Goal: Task Accomplishment & Management: Manage account settings

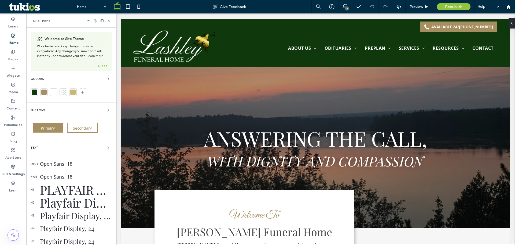
click at [34, 91] on div at bounding box center [34, 91] width 5 height 5
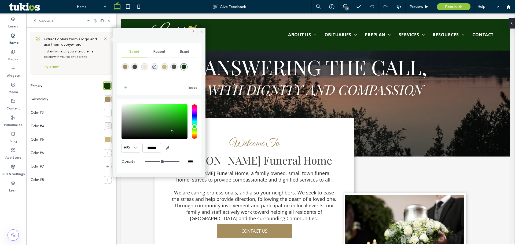
scroll to position [75, 0]
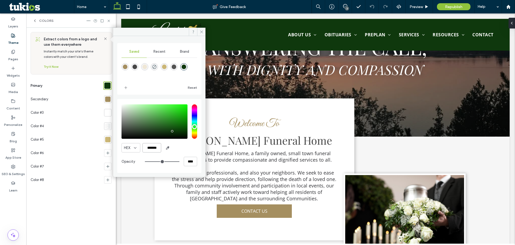
drag, startPoint x: 160, startPoint y: 148, endPoint x: 145, endPoint y: 150, distance: 15.1
click at [145, 150] on input "*******" at bounding box center [152, 147] width 19 height 9
click at [14, 151] on icon at bounding box center [13, 150] width 4 height 4
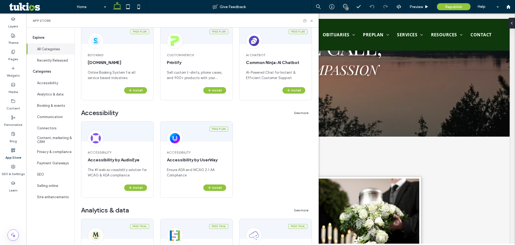
scroll to position [81, 0]
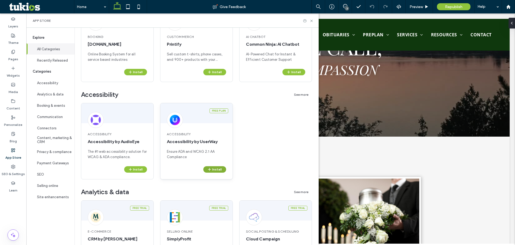
click at [217, 167] on button "Install" at bounding box center [214, 169] width 23 height 6
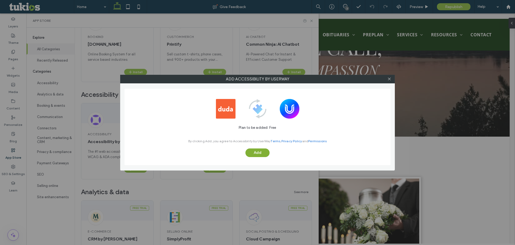
click at [255, 150] on button "Add" at bounding box center [258, 152] width 24 height 9
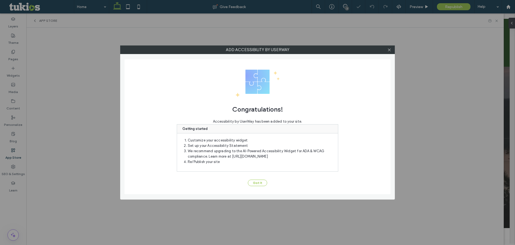
scroll to position [0, 0]
click at [260, 183] on button "Got It" at bounding box center [257, 182] width 19 height 6
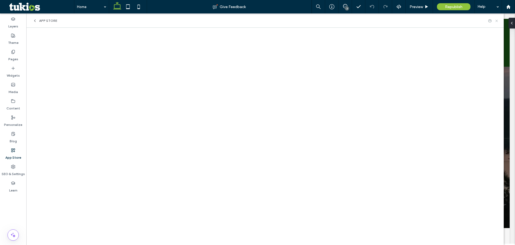
click at [497, 21] on icon at bounding box center [497, 21] width 4 height 4
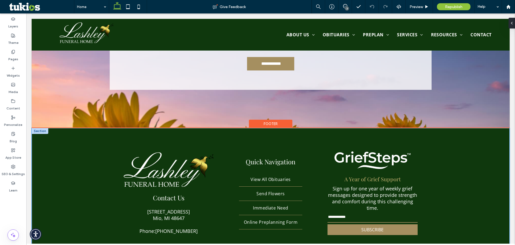
scroll to position [1423, 0]
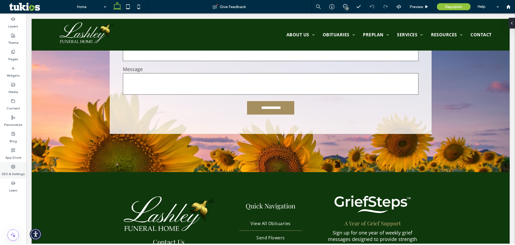
click at [16, 166] on div "SEO & Settings" at bounding box center [13, 170] width 26 height 16
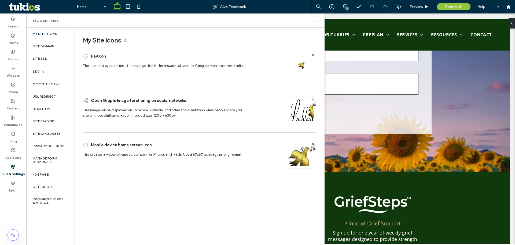
click at [317, 20] on use at bounding box center [317, 21] width 2 height 2
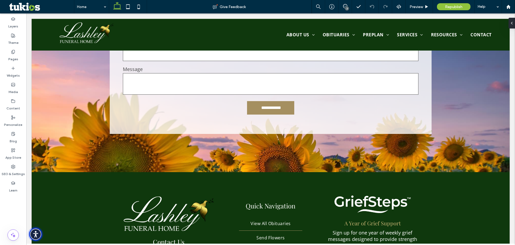
click at [35, 234] on img "Accessibility Menu" at bounding box center [35, 233] width 13 height 13
click at [12, 158] on label "App Store" at bounding box center [13, 156] width 16 height 8
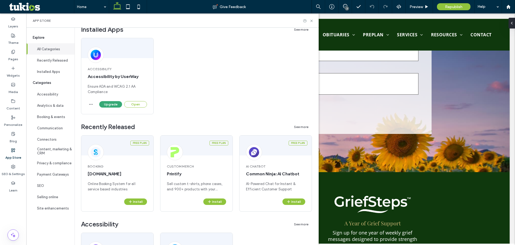
scroll to position [54, 0]
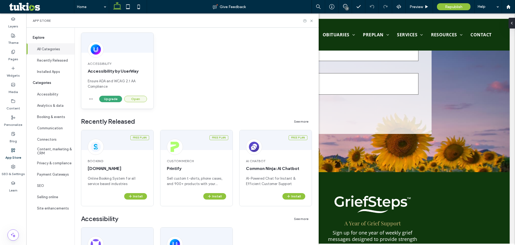
click at [133, 98] on button "Open" at bounding box center [135, 99] width 23 height 6
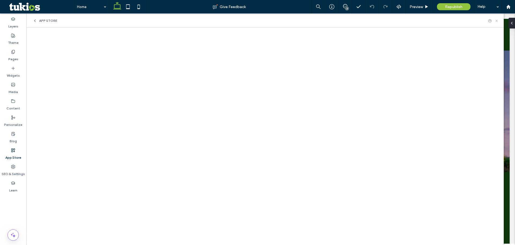
click at [498, 22] on icon at bounding box center [497, 21] width 4 height 4
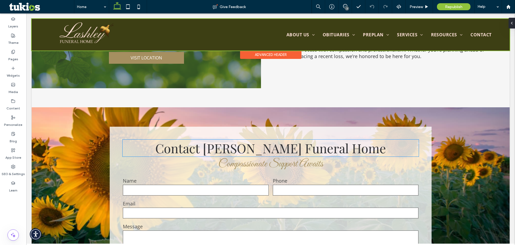
scroll to position [1168, 0]
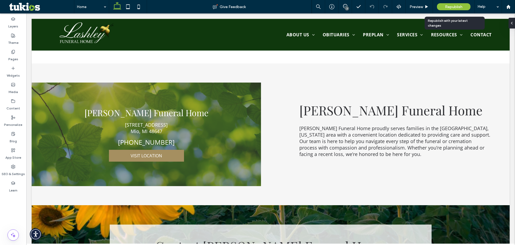
click at [462, 4] on div "Republish" at bounding box center [454, 6] width 34 height 7
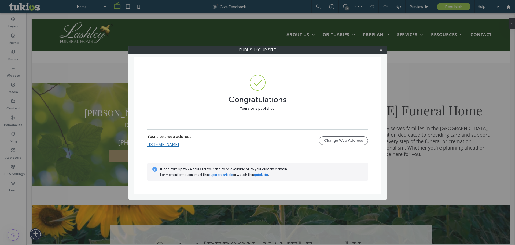
click at [179, 142] on link "www.lashleyfuneralhome.com" at bounding box center [163, 144] width 32 height 5
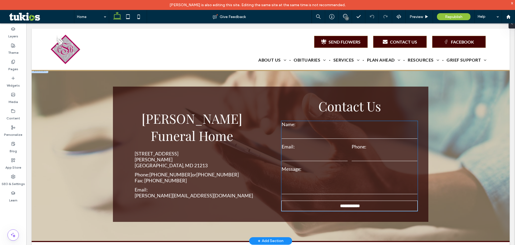
click at [344, 150] on input "email" at bounding box center [315, 155] width 66 height 11
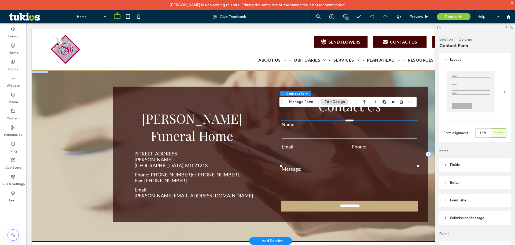
type input "*"
type input "***"
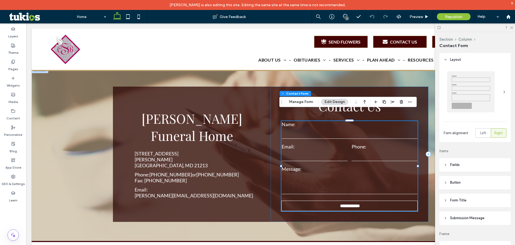
click at [340, 100] on button "Edit Design" at bounding box center [334, 102] width 27 height 6
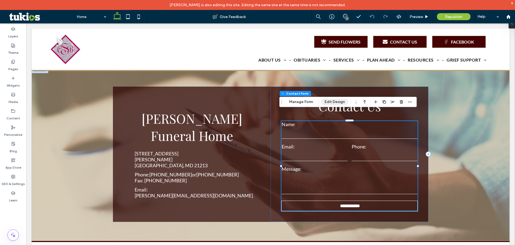
click at [340, 100] on button "Edit Design" at bounding box center [334, 102] width 27 height 6
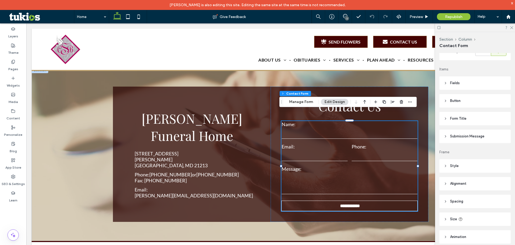
scroll to position [107, 0]
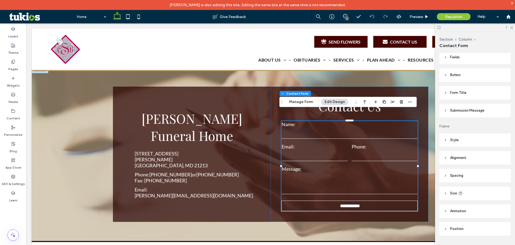
click at [465, 112] on span "Submission Message" at bounding box center [467, 110] width 34 height 5
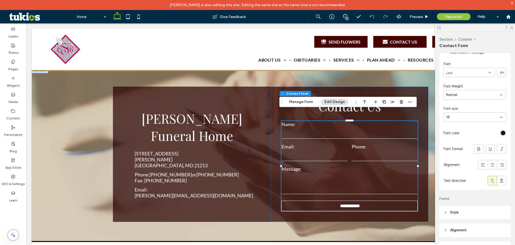
scroll to position [161, 0]
click at [501, 140] on div at bounding box center [484, 136] width 45 height 9
click at [501, 138] on div "rgb(20, 20, 20)" at bounding box center [503, 137] width 5 height 5
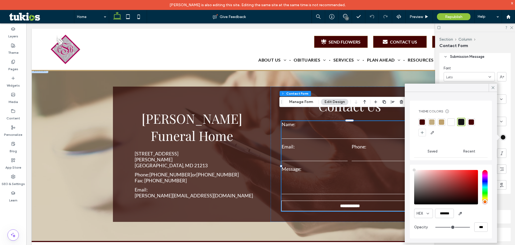
type input "****"
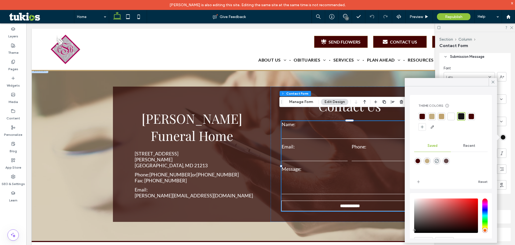
click at [451, 116] on div at bounding box center [451, 116] width 5 height 5
click at [492, 82] on icon at bounding box center [493, 81] width 5 height 5
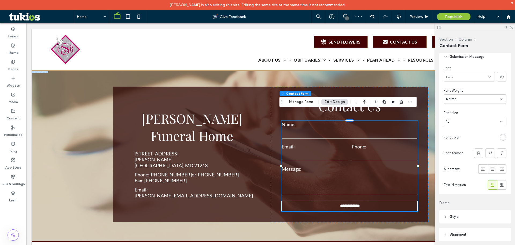
click at [512, 27] on use at bounding box center [512, 27] width 3 height 3
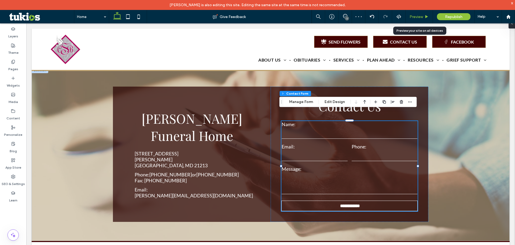
click at [416, 15] on span "Preview" at bounding box center [416, 16] width 13 height 5
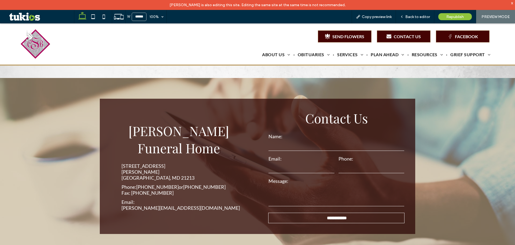
scroll to position [978, 0]
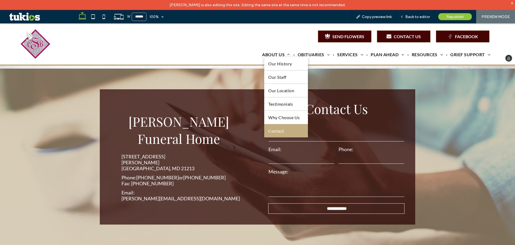
click at [284, 133] on link "Contact" at bounding box center [285, 130] width 43 height 13
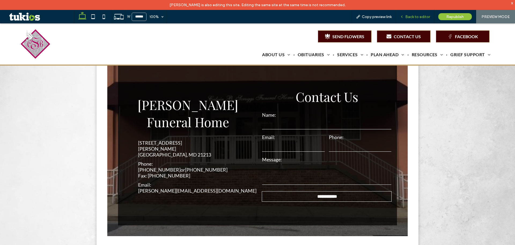
click at [415, 19] on span "Back to editor" at bounding box center [418, 16] width 25 height 5
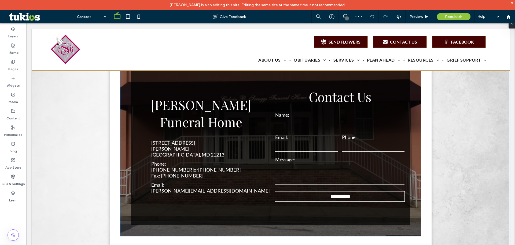
click at [318, 139] on div "Email:" at bounding box center [307, 143] width 67 height 22
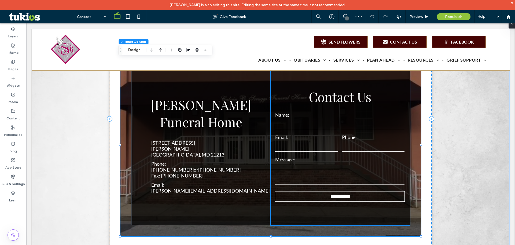
click at [318, 141] on input "email" at bounding box center [306, 146] width 63 height 11
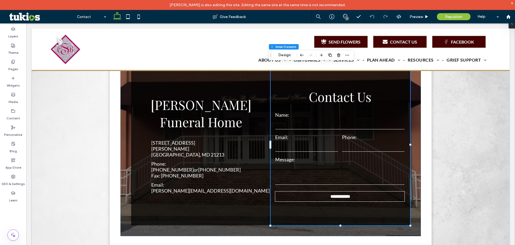
click at [285, 52] on div "Section Column Inner Column Inner Column Design" at bounding box center [311, 55] width 85 height 10
click at [284, 54] on button "Design" at bounding box center [284, 55] width 19 height 6
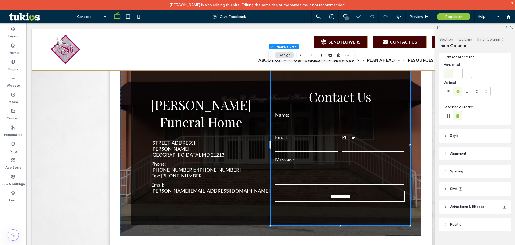
scroll to position [0, 0]
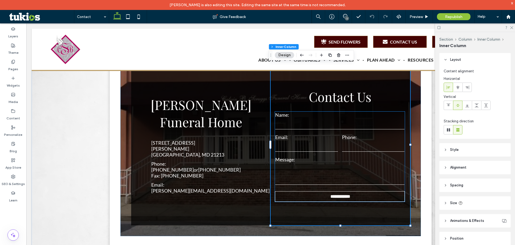
click at [343, 147] on input "tel" at bounding box center [373, 146] width 63 height 11
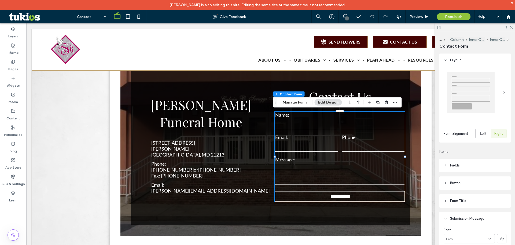
click at [325, 100] on button "Edit Design" at bounding box center [328, 102] width 27 height 6
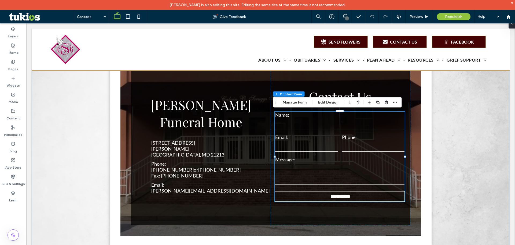
click at [340, 144] on div "Phone:" at bounding box center [373, 143] width 67 height 22
click at [335, 151] on input "email" at bounding box center [306, 146] width 63 height 11
click at [333, 105] on button "Edit Design" at bounding box center [328, 102] width 27 height 6
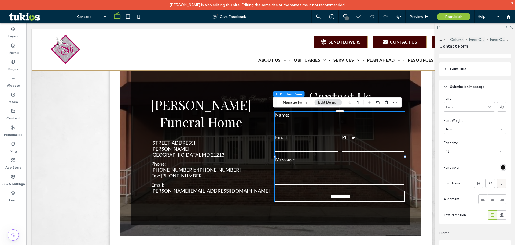
scroll to position [134, 0]
click at [501, 164] on div "rgb(20, 20, 20)" at bounding box center [503, 164] width 5 height 5
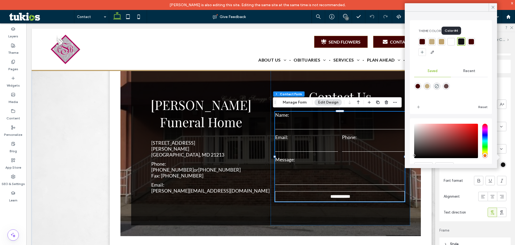
click at [450, 40] on div at bounding box center [451, 41] width 5 height 5
click at [495, 7] on icon at bounding box center [493, 7] width 5 height 5
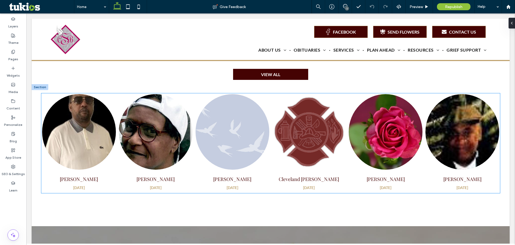
scroll to position [429, 0]
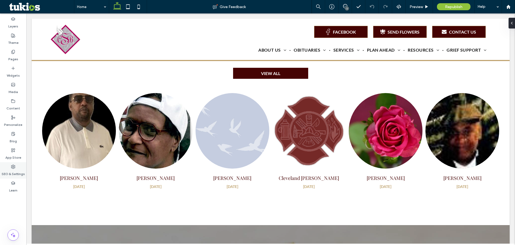
click at [15, 171] on label "SEO & Settings" at bounding box center [13, 173] width 23 height 8
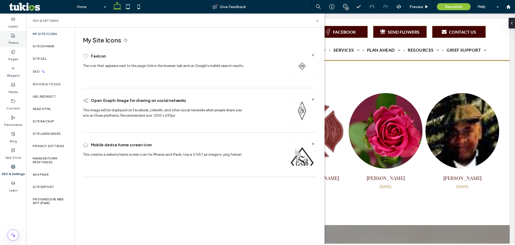
click at [13, 42] on label "Theme" at bounding box center [13, 42] width 10 height 8
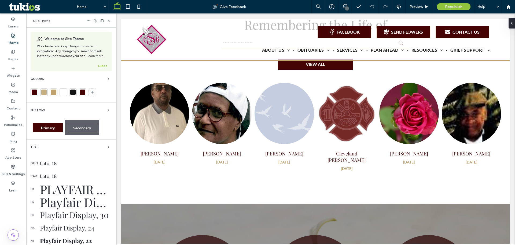
scroll to position [419, 0]
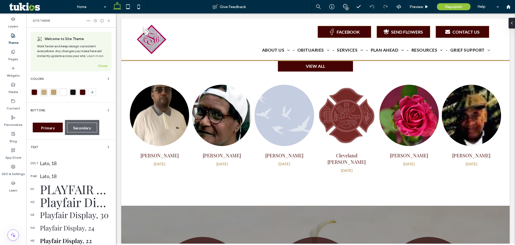
click at [34, 91] on div at bounding box center [34, 91] width 5 height 5
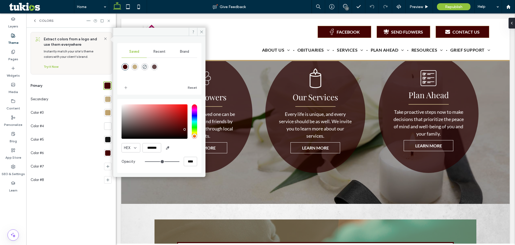
scroll to position [687, 0]
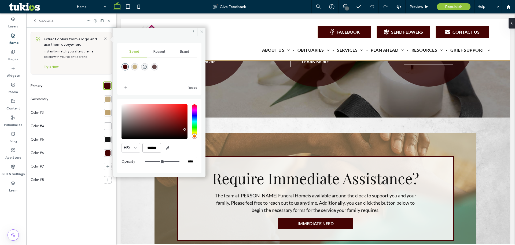
drag, startPoint x: 159, startPoint y: 149, endPoint x: 138, endPoint y: 148, distance: 21.8
click at [138, 148] on div "HEX *******" at bounding box center [160, 147] width 76 height 9
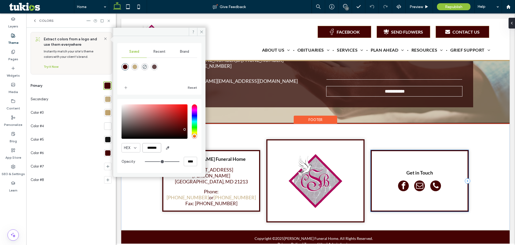
scroll to position [1011, 0]
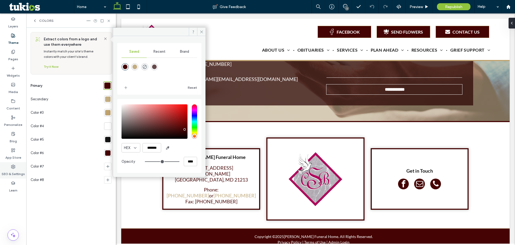
click at [10, 170] on label "SEO & Settings" at bounding box center [13, 173] width 23 height 8
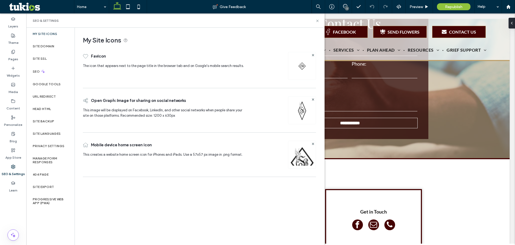
scroll to position [1055, 0]
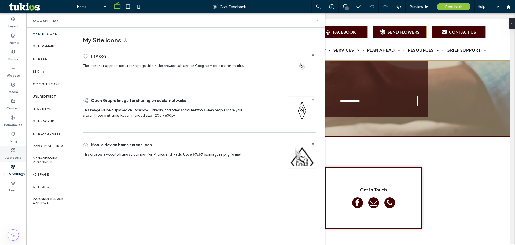
click at [11, 153] on label "App Store" at bounding box center [13, 156] width 16 height 8
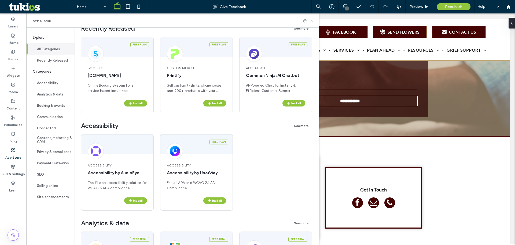
scroll to position [54, 0]
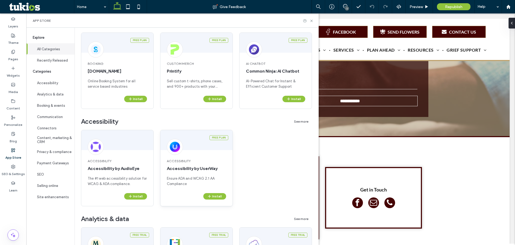
click at [216, 192] on div "Accessibility Accessibility by UserWay Ensure ADA and WCAG 2.1 AA Compliance" at bounding box center [197, 172] width 72 height 41
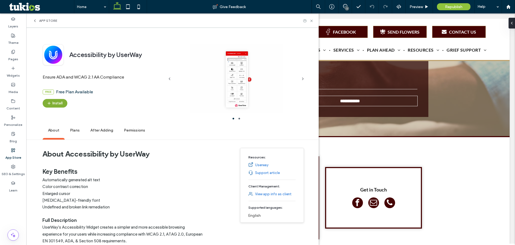
click at [60, 101] on button "Install" at bounding box center [55, 103] width 25 height 9
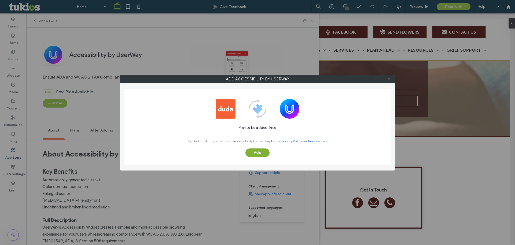
click at [264, 153] on button "Add" at bounding box center [258, 152] width 24 height 9
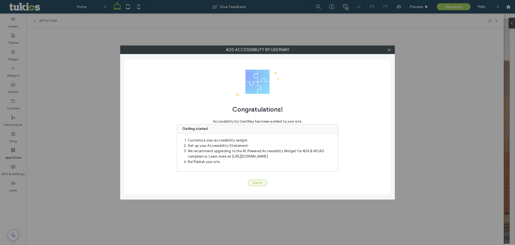
click at [261, 181] on button "Got It" at bounding box center [257, 182] width 19 height 6
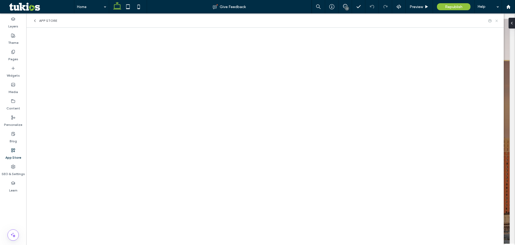
click at [498, 21] on icon at bounding box center [497, 21] width 4 height 4
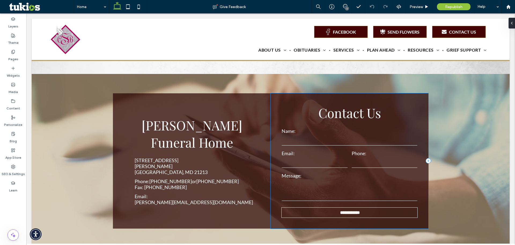
scroll to position [913, 0]
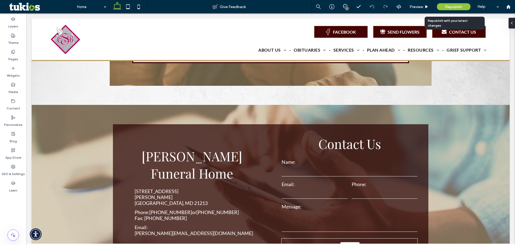
click at [453, 3] on div "Republish" at bounding box center [454, 6] width 34 height 7
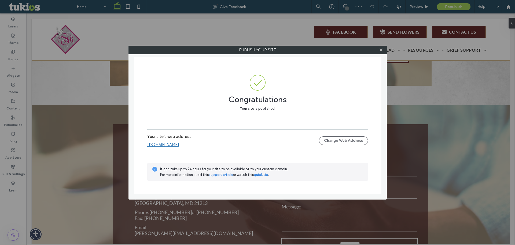
click at [179, 144] on link "www.calvinbscruggsfh.com" at bounding box center [163, 144] width 32 height 5
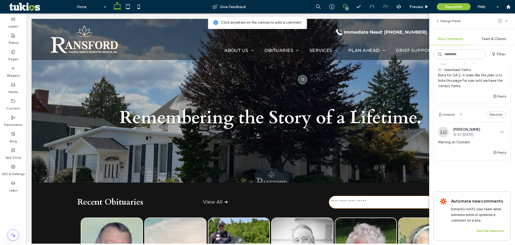
scroll to position [194, 0]
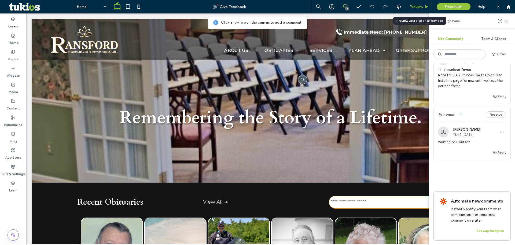
click at [423, 6] on span "Preview" at bounding box center [416, 7] width 13 height 5
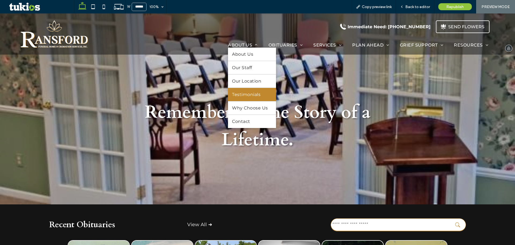
drag, startPoint x: 251, startPoint y: 92, endPoint x: 251, endPoint y: 106, distance: 14.2
click at [251, 92] on span "Testimonials" at bounding box center [246, 94] width 28 height 5
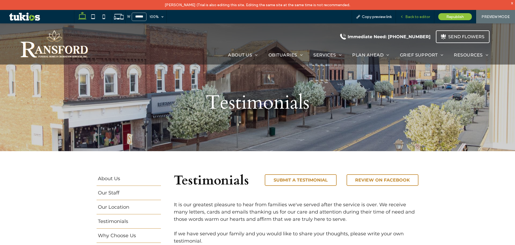
click at [413, 17] on span "Back to editor" at bounding box center [418, 16] width 25 height 5
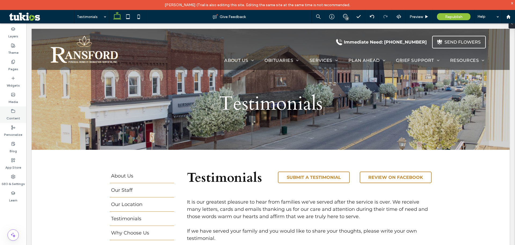
click at [16, 114] on label "Content" at bounding box center [13, 117] width 14 height 8
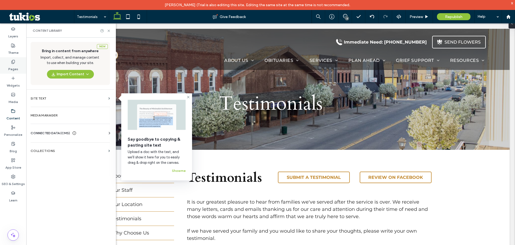
click at [13, 67] on label "Pages" at bounding box center [13, 68] width 10 height 8
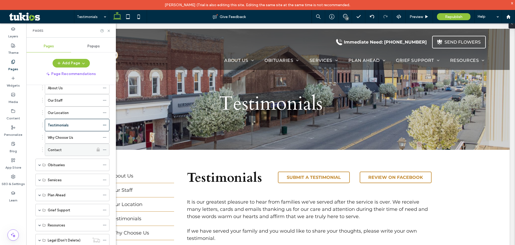
scroll to position [47, 0]
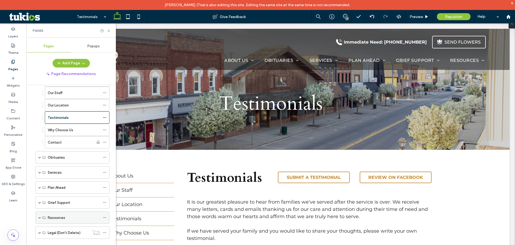
click at [39, 218] on span at bounding box center [39, 217] width 3 height 3
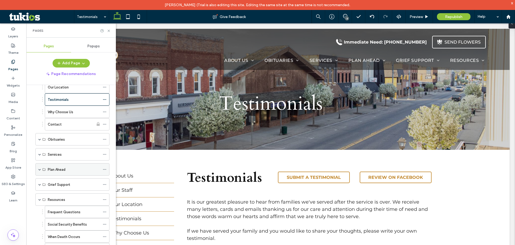
scroll to position [134, 0]
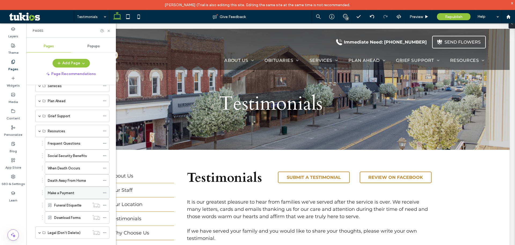
click at [104, 192] on icon at bounding box center [105, 193] width 4 height 4
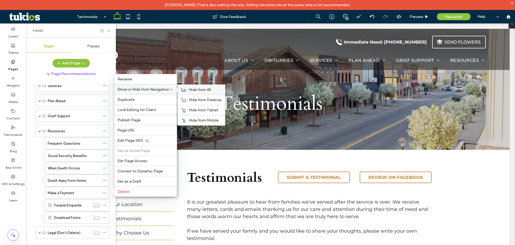
click at [192, 87] on span "Hide from All" at bounding box center [200, 89] width 22 height 5
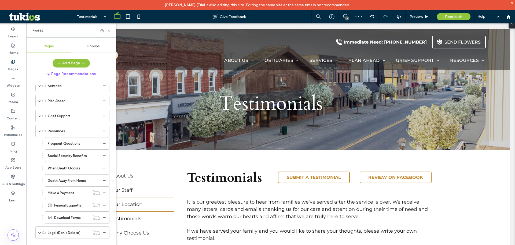
click at [109, 30] on icon at bounding box center [109, 31] width 4 height 4
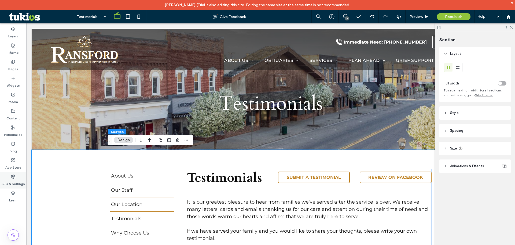
click at [8, 179] on label "SEO & Settings" at bounding box center [13, 182] width 23 height 8
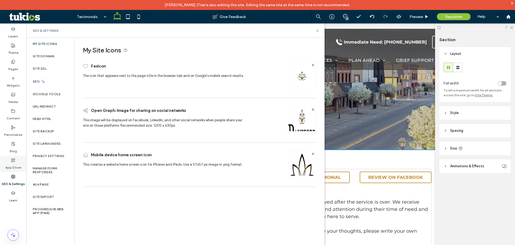
click at [16, 158] on div "App Store" at bounding box center [13, 163] width 26 height 16
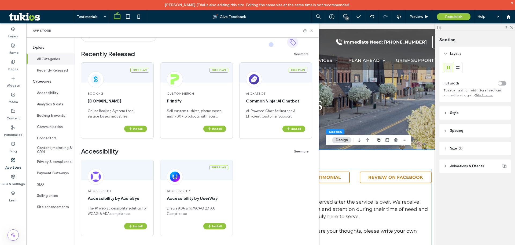
scroll to position [54, 0]
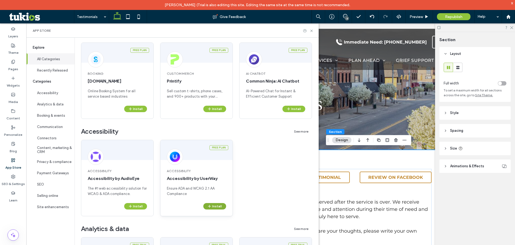
click at [218, 205] on button "Install" at bounding box center [214, 206] width 23 height 6
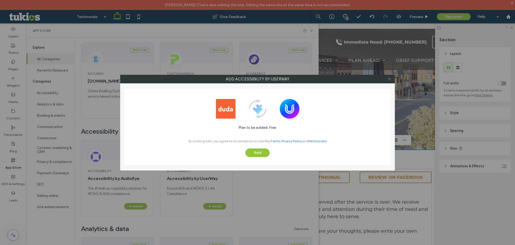
click at [388, 80] on icon at bounding box center [390, 79] width 4 height 4
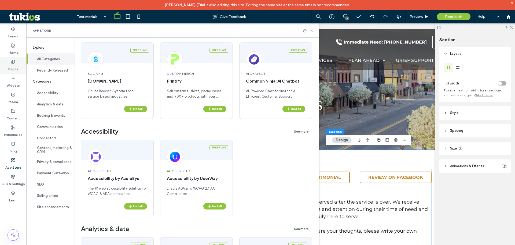
click at [9, 60] on div "Pages" at bounding box center [13, 65] width 26 height 16
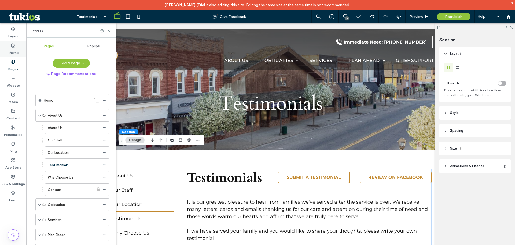
click at [15, 50] on label "Theme" at bounding box center [13, 52] width 10 height 8
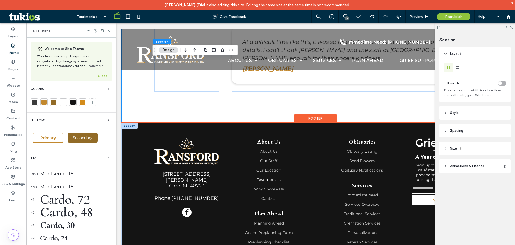
scroll to position [667, 0]
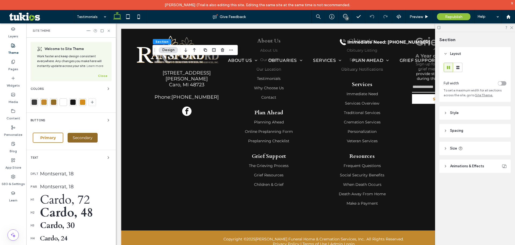
click at [44, 101] on div at bounding box center [43, 101] width 5 height 5
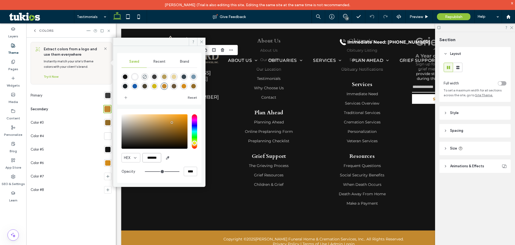
drag, startPoint x: 160, startPoint y: 158, endPoint x: 135, endPoint y: 159, distance: 24.7
click at [135, 159] on div "HEX *******" at bounding box center [160, 157] width 76 height 9
click at [20, 175] on div "SEO & Settings" at bounding box center [13, 180] width 26 height 16
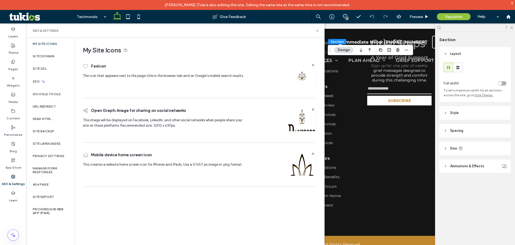
scroll to position [698, 0]
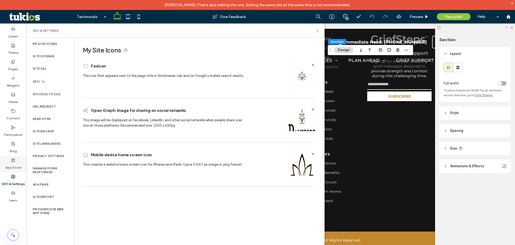
click at [10, 159] on div "App Store" at bounding box center [13, 163] width 26 height 16
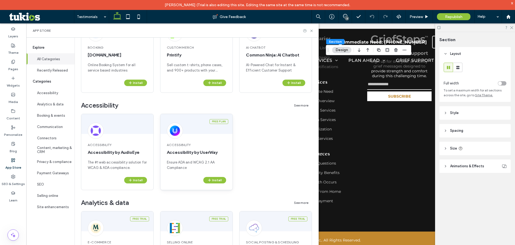
scroll to position [81, 0]
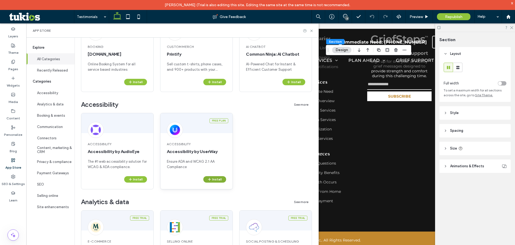
click at [217, 180] on button "Install" at bounding box center [214, 179] width 23 height 6
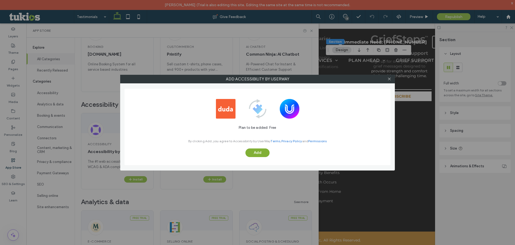
click at [249, 152] on button "Add" at bounding box center [258, 152] width 24 height 9
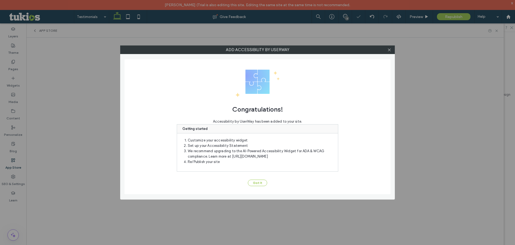
scroll to position [0, 0]
click at [255, 183] on button "Got It" at bounding box center [257, 182] width 19 height 6
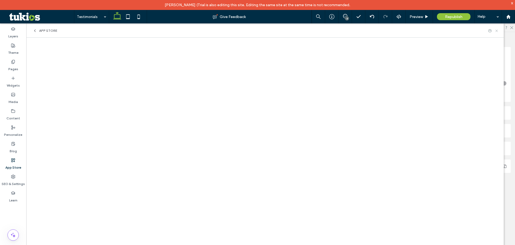
click at [498, 31] on icon at bounding box center [497, 31] width 4 height 4
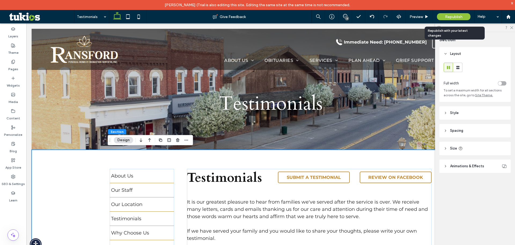
click at [453, 15] on span "Republish" at bounding box center [453, 16] width 17 height 5
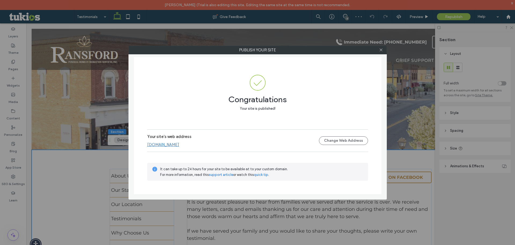
click at [175, 144] on link "www.ransfordcollon.com" at bounding box center [163, 144] width 32 height 5
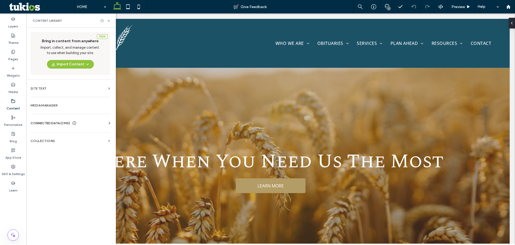
click at [102, 124] on div "CONNECTED DATA (CMS)" at bounding box center [72, 122] width 82 height 5
click at [67, 135] on label "Business Info" at bounding box center [71, 136] width 73 height 4
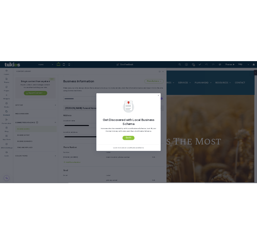
scroll to position [56, 0]
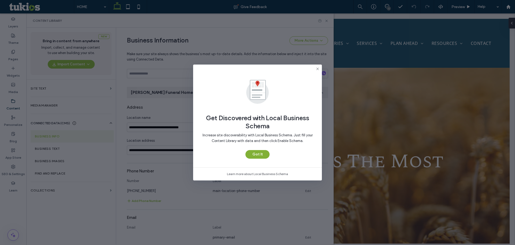
click at [256, 152] on button "Got It" at bounding box center [258, 154] width 24 height 9
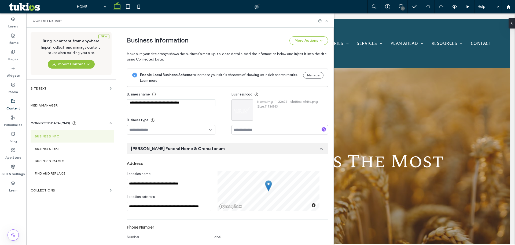
scroll to position [0, 0]
click at [11, 170] on label "SEO & Settings" at bounding box center [13, 173] width 23 height 8
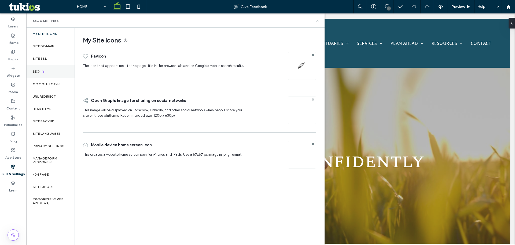
click at [41, 70] on icon at bounding box center [43, 71] width 5 height 5
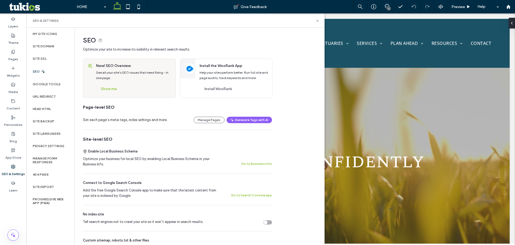
scroll to position [161, 0]
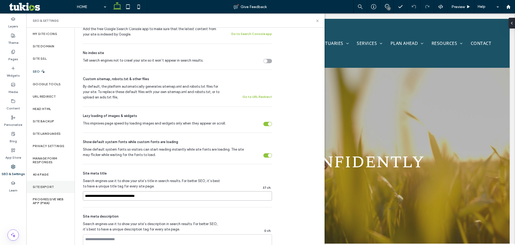
drag, startPoint x: 164, startPoint y: 197, endPoint x: 48, endPoint y: 186, distance: 116.4
click at [48, 186] on div "My Site Icons Site Domain Site SSL SEO Google Tools URL Redirect Head HTML Site…" at bounding box center [175, 136] width 298 height 217
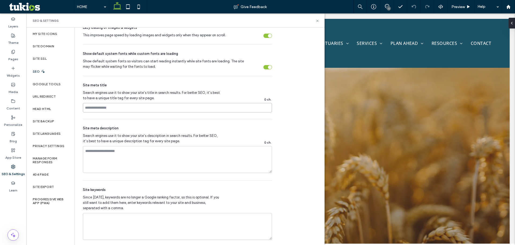
scroll to position [255, 0]
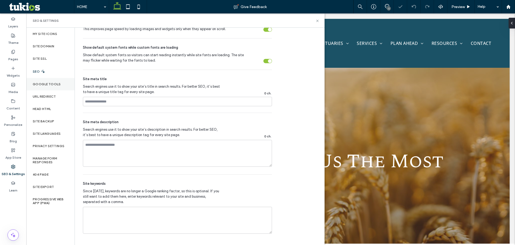
click at [46, 85] on label "Google Tools" at bounding box center [47, 84] width 28 height 4
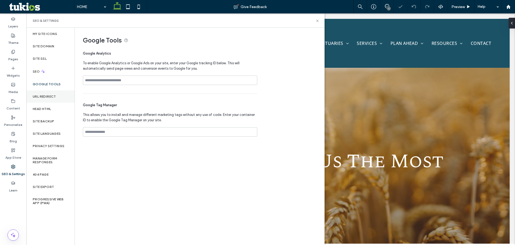
click at [50, 92] on div "URL Redirect" at bounding box center [50, 96] width 48 height 12
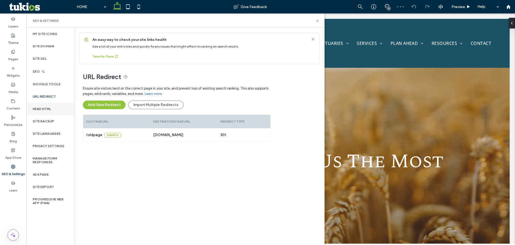
click at [49, 106] on div "Head HTML" at bounding box center [50, 109] width 48 height 12
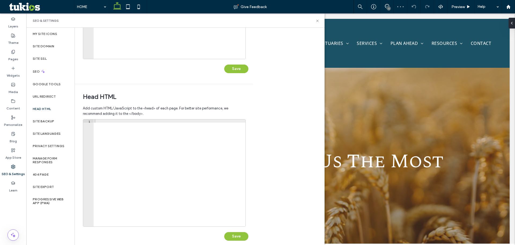
scroll to position [123, 0]
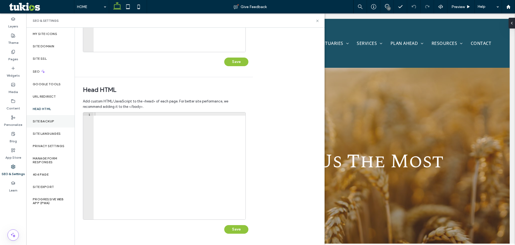
click at [47, 118] on div "Site Backup" at bounding box center [50, 121] width 48 height 12
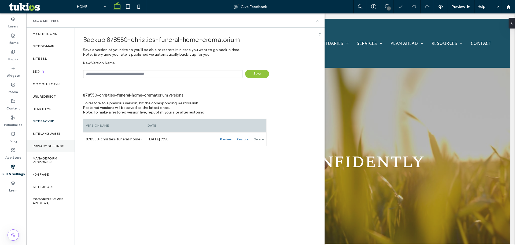
click at [52, 144] on label "Privacy Settings" at bounding box center [49, 146] width 32 height 4
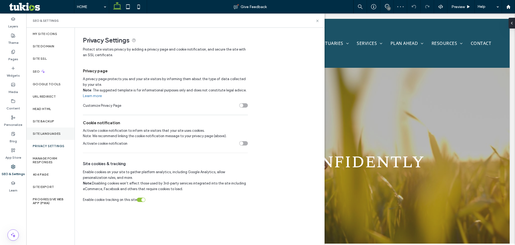
click at [46, 136] on div "Site Languages" at bounding box center [50, 133] width 48 height 12
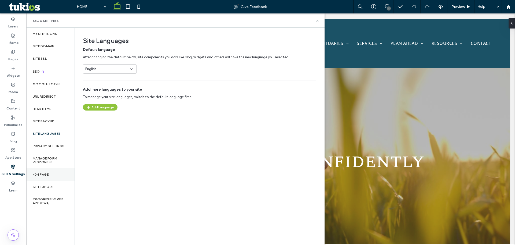
click at [50, 173] on div "404 Page" at bounding box center [50, 174] width 48 height 12
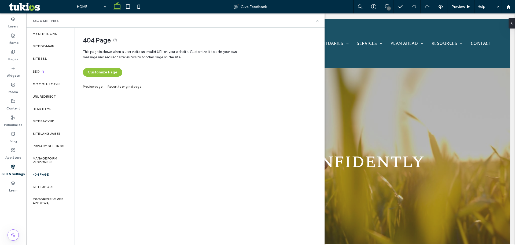
click at [89, 85] on link "Preview page" at bounding box center [93, 85] width 20 height 3
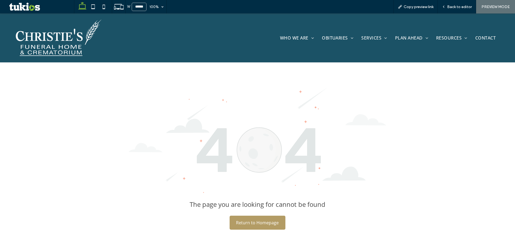
click at [269, 215] on div "The page you are looking for cannot be found Return to Homepage" at bounding box center [257, 158] width 301 height 151
click at [268, 221] on span "Return to Homepage" at bounding box center [257, 222] width 43 height 11
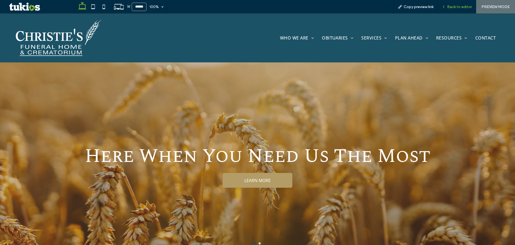
click at [453, 6] on span "Back to editor" at bounding box center [459, 7] width 25 height 5
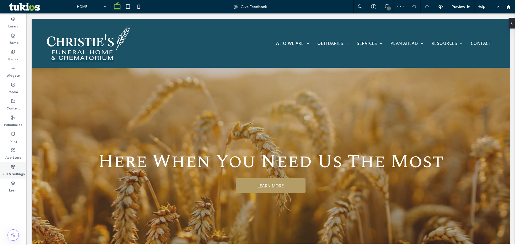
click at [17, 162] on div "SEO & Settings" at bounding box center [13, 170] width 26 height 16
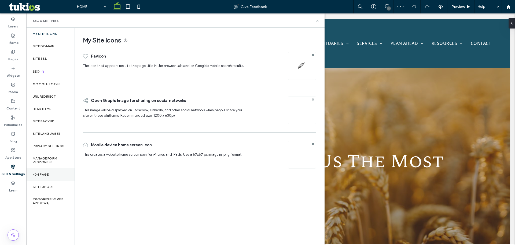
click at [47, 175] on label "404 Page" at bounding box center [41, 174] width 16 height 4
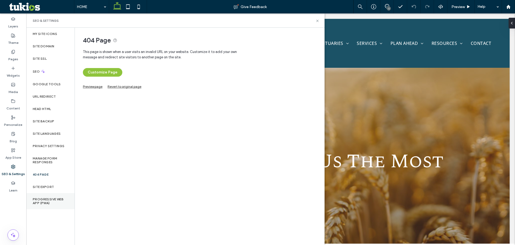
click at [50, 199] on label "Progressive Web App (PWA)" at bounding box center [50, 201] width 35 height 8
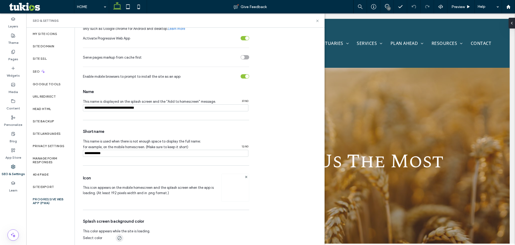
scroll to position [43, 0]
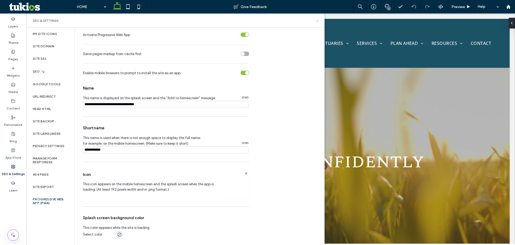
click at [318, 21] on use at bounding box center [317, 21] width 2 height 2
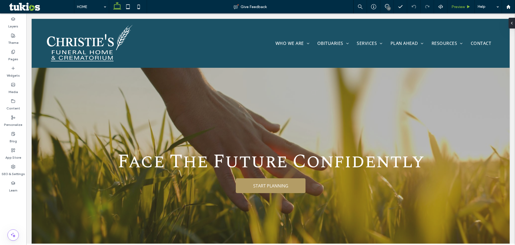
click at [464, 12] on div "Preview" at bounding box center [461, 6] width 27 height 13
click at [465, 6] on div "Preview" at bounding box center [461, 7] width 27 height 5
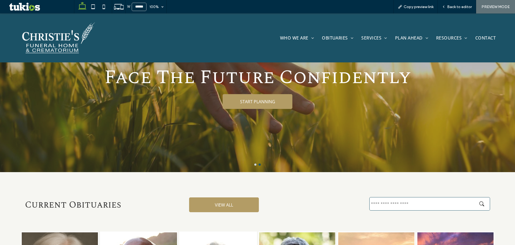
scroll to position [81, 0]
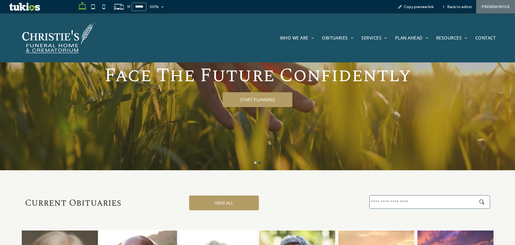
click at [259, 162] on button "go to slide 2" at bounding box center [260, 162] width 2 height 2
click at [254, 162] on button "go to slide 1" at bounding box center [255, 162] width 2 height 2
click at [254, 163] on button "go to slide 1" at bounding box center [255, 162] width 2 height 2
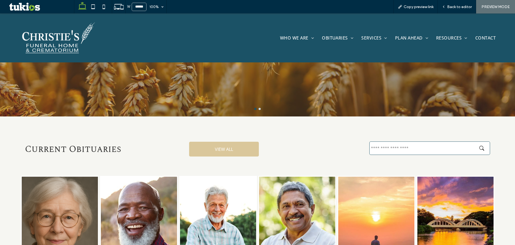
scroll to position [161, 0]
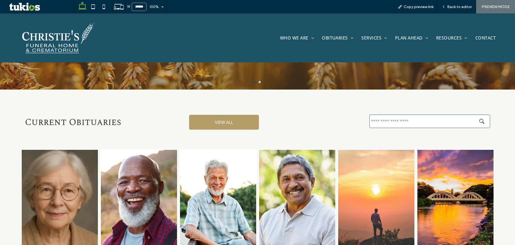
click at [390, 129] on div at bounding box center [430, 122] width 121 height 16
click at [396, 119] on div at bounding box center [257, 122] width 515 height 245
click at [393, 119] on div "W ****** 100% Copy preview link Back to editor PREVIEW MODE Design Panel Site C…" at bounding box center [257, 122] width 515 height 245
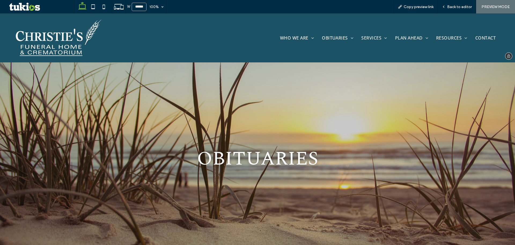
click at [56, 42] on img at bounding box center [58, 38] width 88 height 40
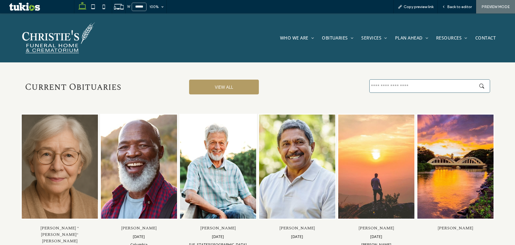
scroll to position [188, 0]
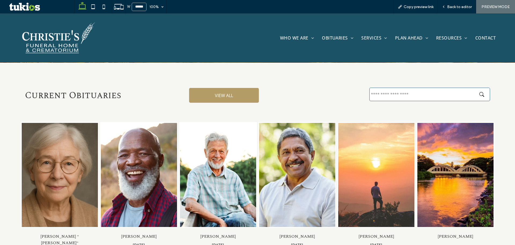
click at [390, 93] on input "text" at bounding box center [430, 93] width 121 height 13
type input "**"
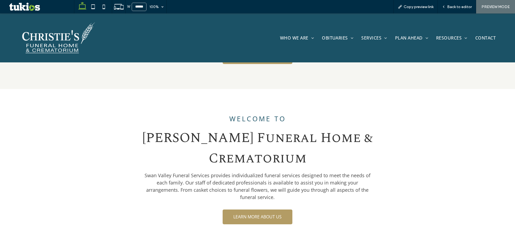
scroll to position [446, 0]
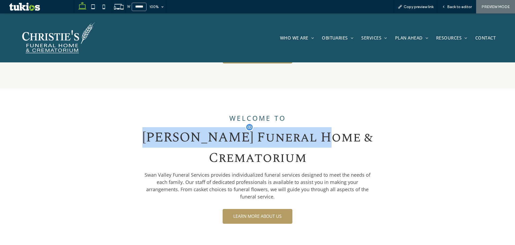
drag, startPoint x: 105, startPoint y: 132, endPoint x: 285, endPoint y: 140, distance: 180.6
click at [285, 140] on h1 "[PERSON_NAME] Funeral Home & Crematorium" at bounding box center [257, 147] width 313 height 41
copy span "Christie's Funeral Home"
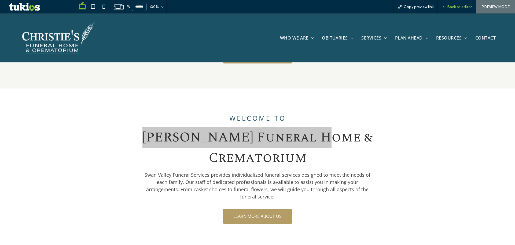
click at [462, 5] on span "Back to editor" at bounding box center [459, 7] width 25 height 5
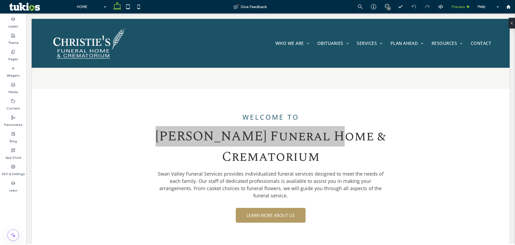
scroll to position [449, 0]
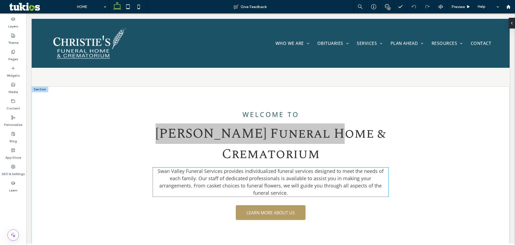
click at [254, 167] on span "Swan Valley Funeral Services provides individualized funeral services designed …" at bounding box center [271, 181] width 226 height 28
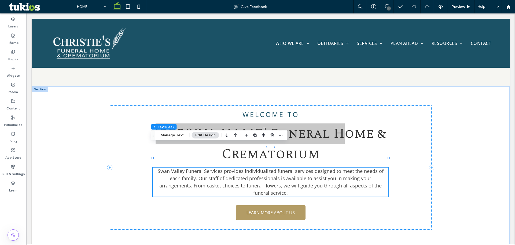
click at [254, 167] on div "Swan Valley Funeral Services provides individualized funeral services designed …" at bounding box center [271, 181] width 236 height 29
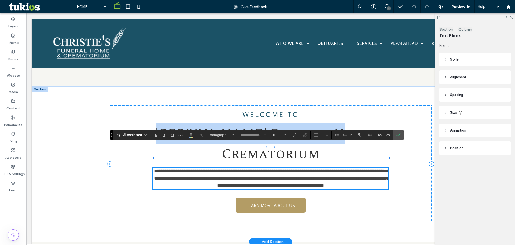
type input "*********"
type input "**"
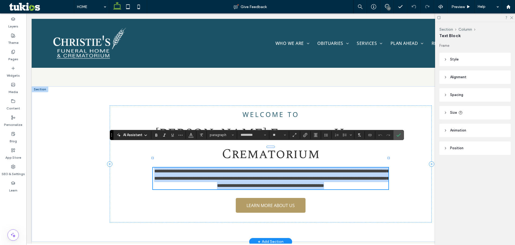
click at [233, 167] on p "**********" at bounding box center [271, 178] width 236 height 22
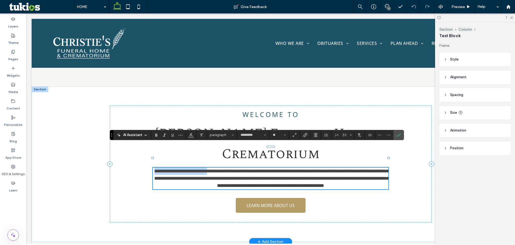
drag, startPoint x: 215, startPoint y: 147, endPoint x: 152, endPoint y: 149, distance: 63.1
click at [154, 168] on span "**********" at bounding box center [271, 177] width 235 height 19
click at [207, 168] on span "**********" at bounding box center [181, 170] width 51 height 5
click at [375, 133] on section at bounding box center [370, 135] width 10 height 8
click at [371, 134] on icon "Connect To Data" at bounding box center [370, 135] width 4 height 4
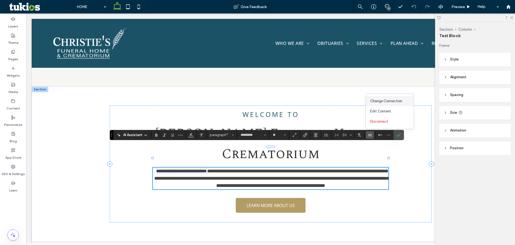
click at [388, 100] on span "Change Connection" at bounding box center [386, 100] width 32 height 5
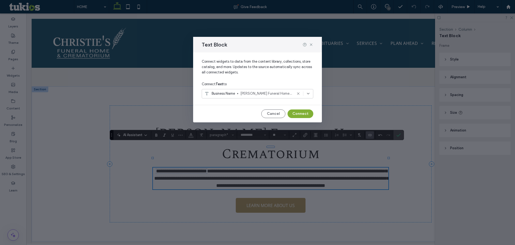
drag, startPoint x: 308, startPoint y: 113, endPoint x: 282, endPoint y: 100, distance: 29.4
click at [308, 113] on button "Connect" at bounding box center [301, 113] width 26 height 9
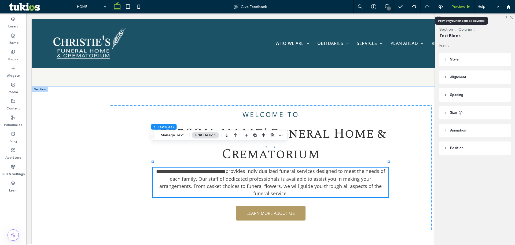
click at [461, 7] on span "Preview" at bounding box center [458, 7] width 13 height 5
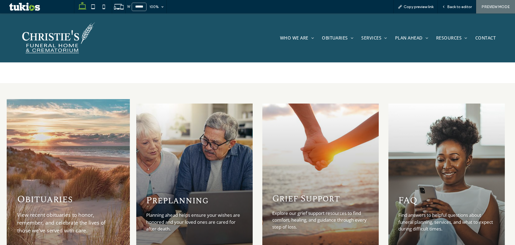
scroll to position [634, 0]
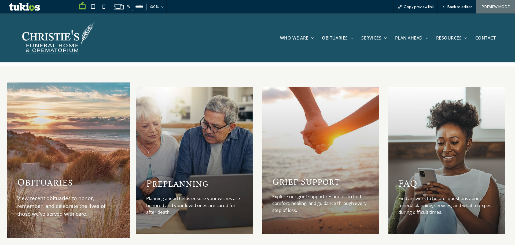
click at [90, 147] on div "Obituaries View recent obituaries to honor, remember, and celebrate the lives o…" at bounding box center [68, 159] width 123 height 155
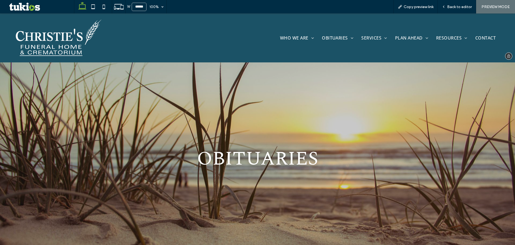
drag, startPoint x: 53, startPoint y: 43, endPoint x: 74, endPoint y: 88, distance: 49.8
click at [53, 43] on img at bounding box center [58, 38] width 88 height 40
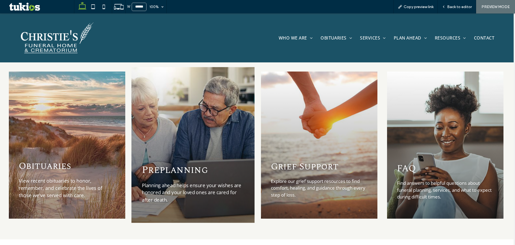
scroll to position [649, 1]
drag, startPoint x: 184, startPoint y: 120, endPoint x: 184, endPoint y: 135, distance: 15.3
click at [184, 120] on div "Preplanning Planning ahead helps ensure your wishes are honored and your loved …" at bounding box center [193, 144] width 123 height 155
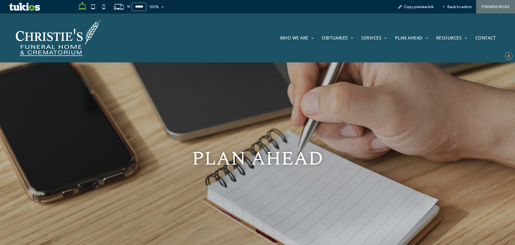
click at [61, 42] on img at bounding box center [58, 38] width 88 height 40
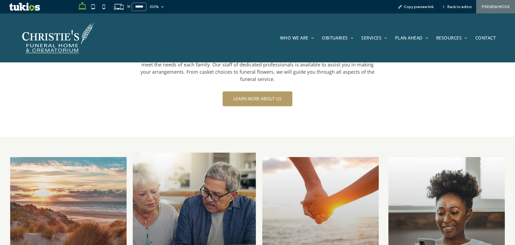
scroll to position [564, 0]
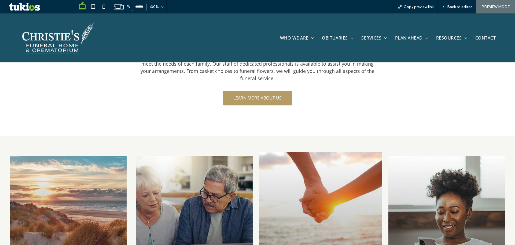
drag, startPoint x: 211, startPoint y: 181, endPoint x: 312, endPoint y: 192, distance: 101.3
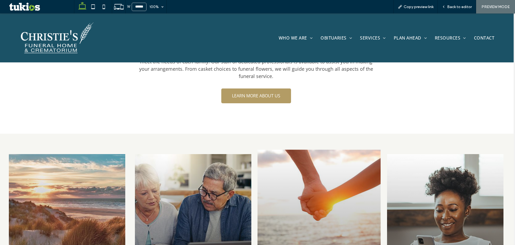
drag, startPoint x: 362, startPoint y: 200, endPoint x: 348, endPoint y: 191, distance: 17.4
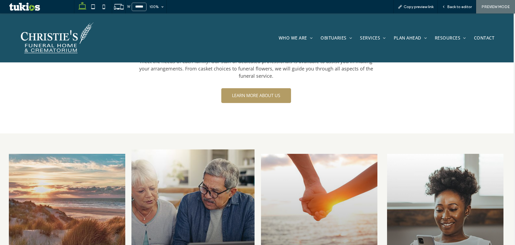
drag, startPoint x: 242, startPoint y: 180, endPoint x: 211, endPoint y: 178, distance: 30.9
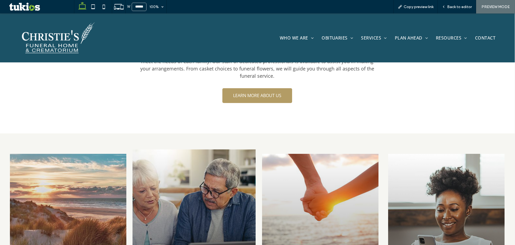
drag, startPoint x: 168, startPoint y: 175, endPoint x: 175, endPoint y: 176, distance: 7.0
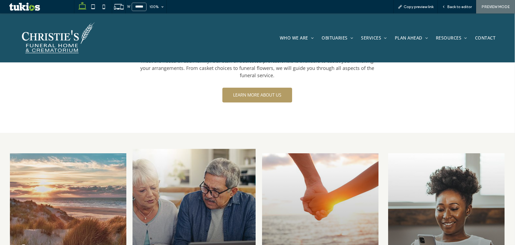
drag, startPoint x: 195, startPoint y: 178, endPoint x: 194, endPoint y: 197, distance: 19.1
click at [195, 178] on div "Preplanning Planning ahead helps ensure your wishes are honored and your loved …" at bounding box center [194, 226] width 123 height 155
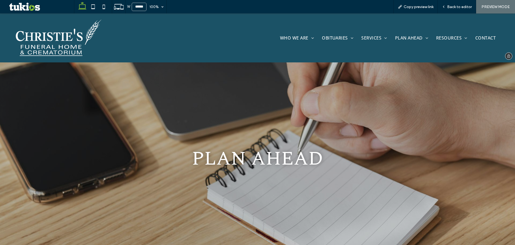
click at [50, 50] on img at bounding box center [58, 38] width 88 height 40
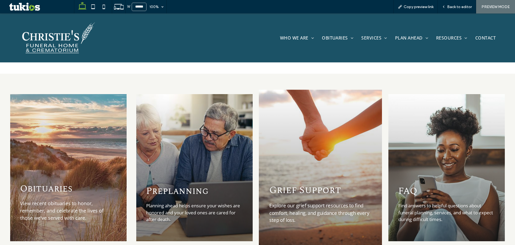
scroll to position [670, 0]
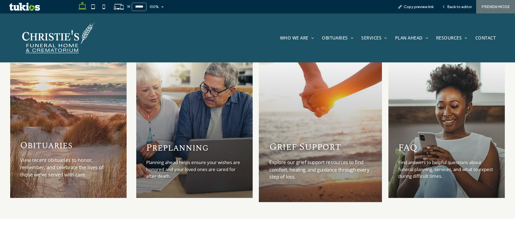
click at [331, 105] on div "Grief Support Explore our grief support resources to find comfort, healing, and…" at bounding box center [320, 123] width 123 height 155
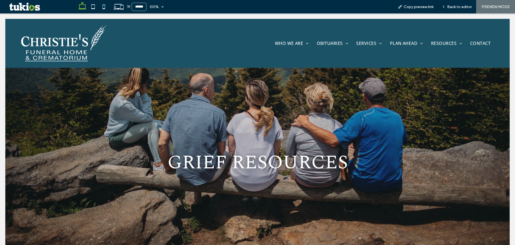
scroll to position [0, 0]
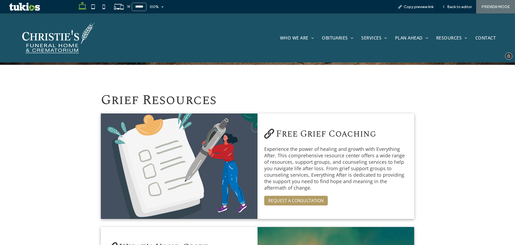
scroll to position [188, 0]
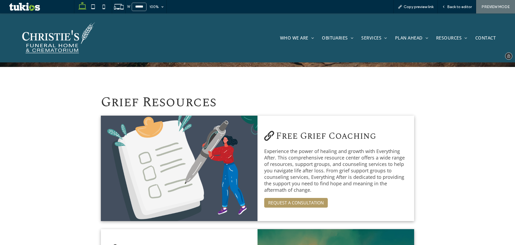
click at [49, 43] on img at bounding box center [58, 38] width 75 height 34
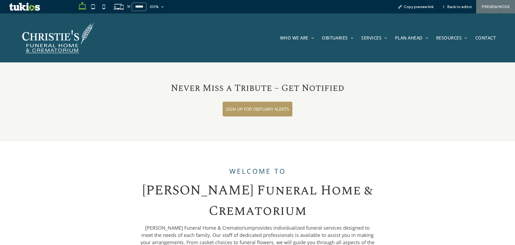
scroll to position [537, 0]
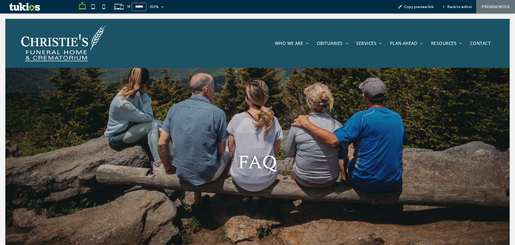
scroll to position [0, 0]
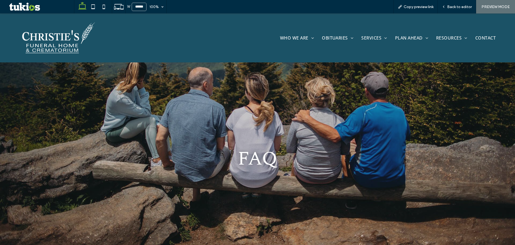
scroll to position [134, 0]
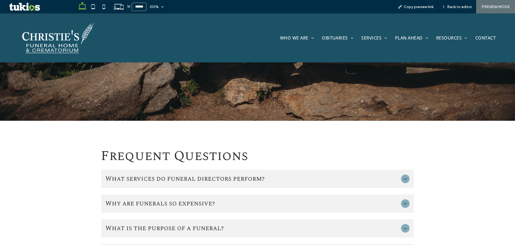
click at [261, 176] on span "What services do funeral directors perform?" at bounding box center [252, 179] width 294 height 10
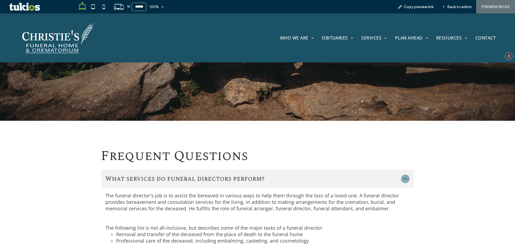
click at [55, 38] on img at bounding box center [58, 38] width 75 height 34
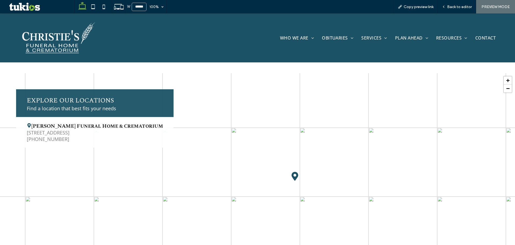
click at [110, 122] on span "[PERSON_NAME] Funeral Home & Crematorium" at bounding box center [95, 125] width 136 height 7
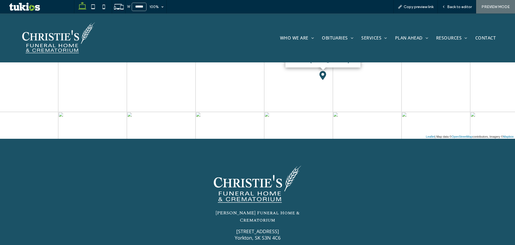
scroll to position [1141, 0]
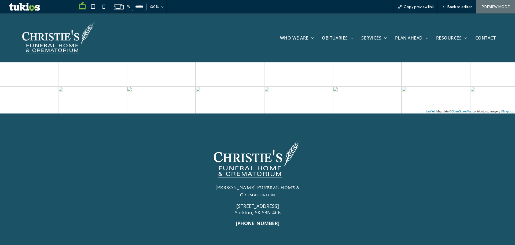
drag, startPoint x: 220, startPoint y: 235, endPoint x: 234, endPoint y: 234, distance: 13.7
drag, startPoint x: 264, startPoint y: 234, endPoint x: 271, endPoint y: 232, distance: 6.7
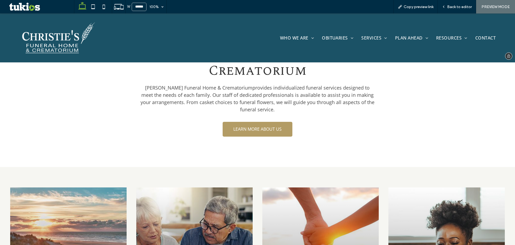
scroll to position [523, 0]
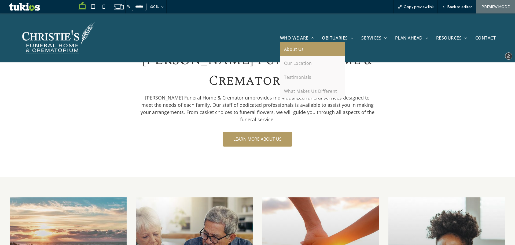
click at [296, 51] on span "About Us" at bounding box center [294, 49] width 20 height 6
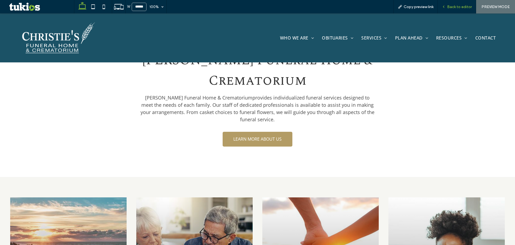
click at [460, 6] on span "Back to editor" at bounding box center [459, 7] width 25 height 5
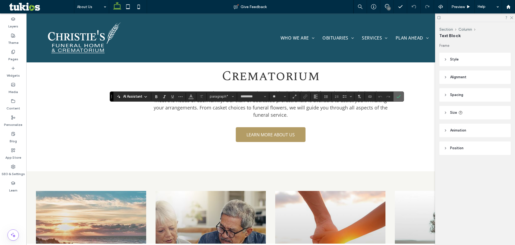
click at [400, 99] on span "Confirm" at bounding box center [399, 96] width 4 height 9
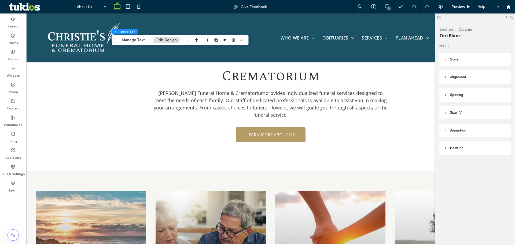
type input "*********"
type input "**"
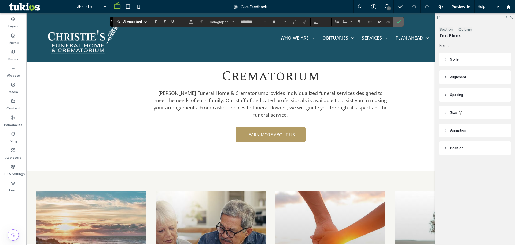
click at [396, 21] on label "Confirm" at bounding box center [399, 22] width 8 height 10
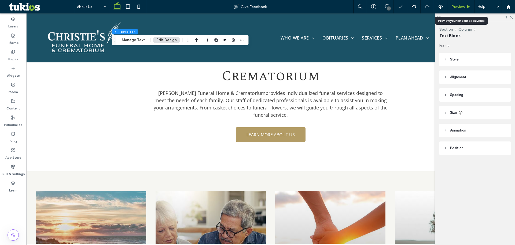
click at [458, 4] on div "Preview" at bounding box center [461, 6] width 27 height 13
click at [464, 8] on span "Preview" at bounding box center [458, 7] width 13 height 5
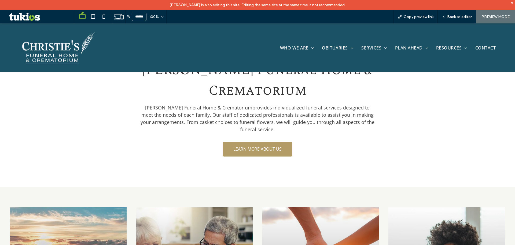
drag, startPoint x: 166, startPoint y: 4, endPoint x: 367, endPoint y: 8, distance: 201.3
click at [367, 8] on div "Ashley Thornsberry is also editing this site. Editing the same site at the same…" at bounding box center [257, 5] width 515 height 10
click at [370, 1] on div "Ashley Thornsberry is also editing this site. Editing the same site at the same…" at bounding box center [257, 5] width 515 height 10
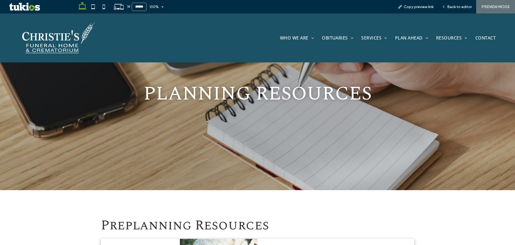
scroll to position [61, 0]
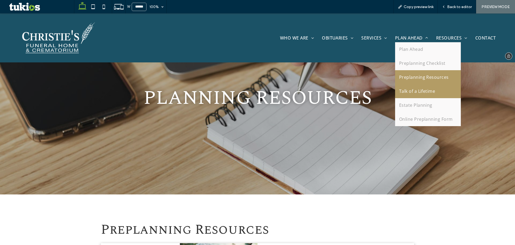
click at [410, 88] on span "Talk of a Lifetime" at bounding box center [417, 91] width 36 height 6
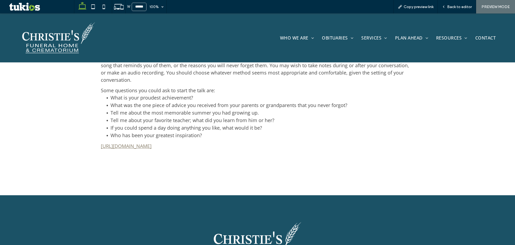
scroll to position [644, 0]
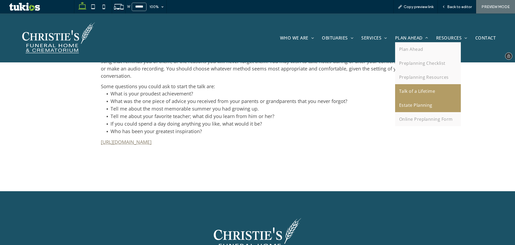
click at [423, 108] on link "Estate Planning" at bounding box center [428, 105] width 66 height 14
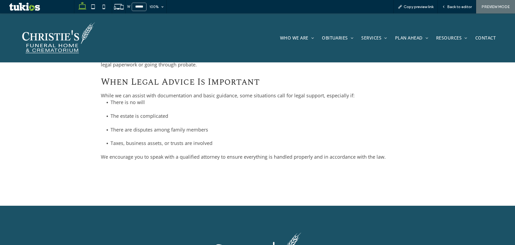
scroll to position [537, 0]
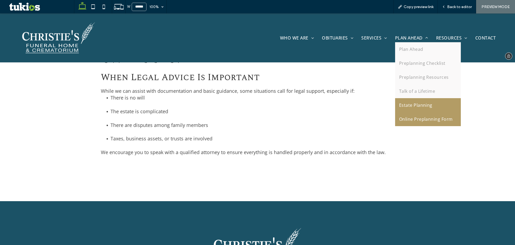
click at [422, 121] on span "Online Preplanning Form" at bounding box center [426, 119] width 54 height 6
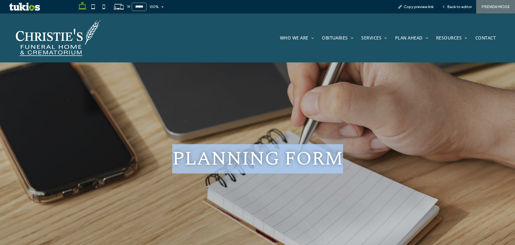
drag, startPoint x: 156, startPoint y: 149, endPoint x: 388, endPoint y: 147, distance: 232.4
click at [391, 145] on h1 "planning form" at bounding box center [257, 158] width 293 height 29
click at [377, 153] on h1 "planning form" at bounding box center [257, 158] width 293 height 29
click at [375, 157] on h1 "planning form" at bounding box center [257, 158] width 293 height 29
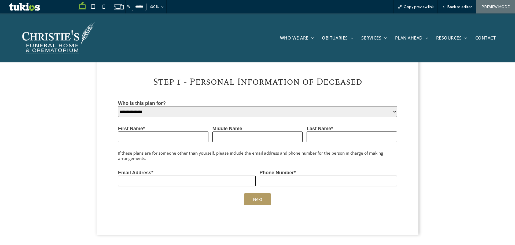
scroll to position [322, 0]
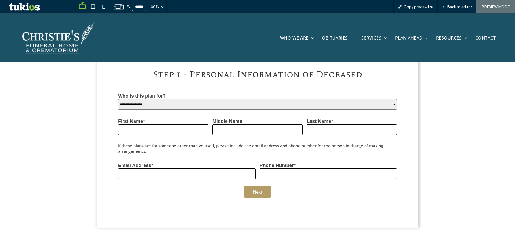
click at [232, 97] on div "**********" at bounding box center [257, 100] width 279 height 17
click at [197, 102] on select "**********" at bounding box center [257, 104] width 279 height 11
select select "*******"
click at [118, 99] on select "**********" at bounding box center [257, 104] width 279 height 11
click at [164, 127] on input "First Name*" at bounding box center [163, 129] width 90 height 11
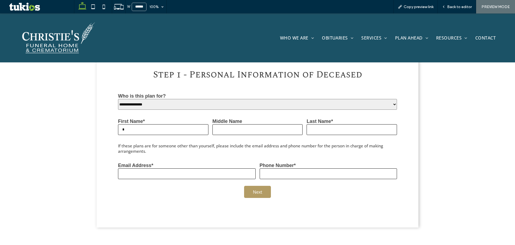
type input "*"
type input "**"
type input "*"
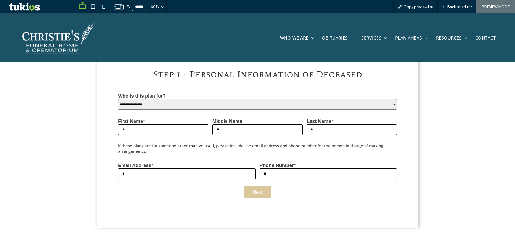
click at [259, 188] on button "Next" at bounding box center [257, 191] width 27 height 12
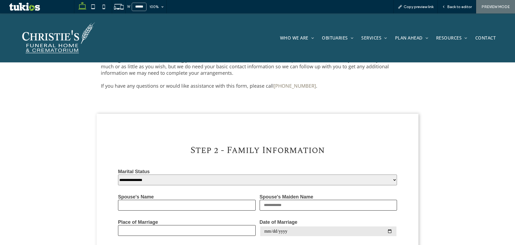
scroll to position [182, 0]
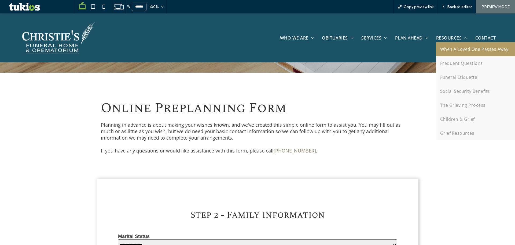
click at [448, 48] on span "When A Loved One Passes Away" at bounding box center [474, 49] width 68 height 6
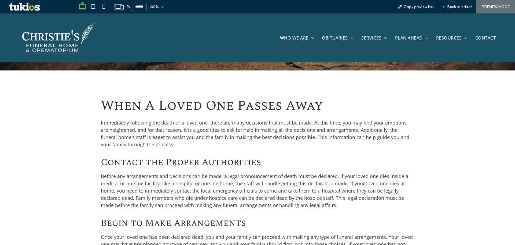
scroll to position [188, 0]
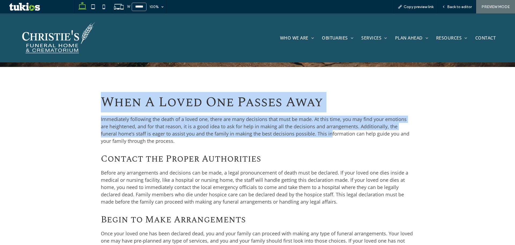
drag, startPoint x: 94, startPoint y: 94, endPoint x: 309, endPoint y: 133, distance: 219.0
click at [308, 135] on span "Immediately following the death of a loved one, there are many decisions that m…" at bounding box center [255, 130] width 309 height 28
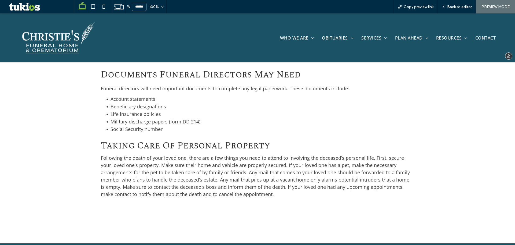
scroll to position [564, 0]
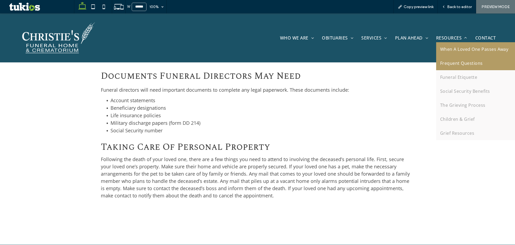
click at [452, 64] on span "Frequent Questions" at bounding box center [461, 63] width 43 height 6
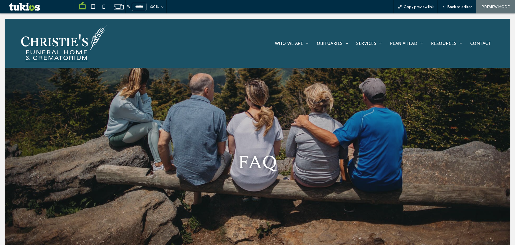
scroll to position [0, 0]
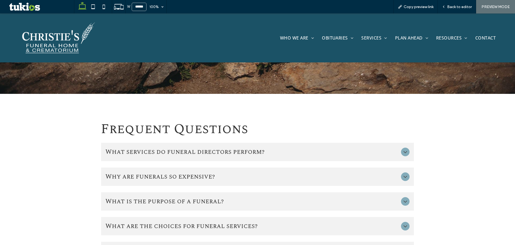
click at [303, 154] on span "What services do funeral directors perform?" at bounding box center [252, 152] width 294 height 10
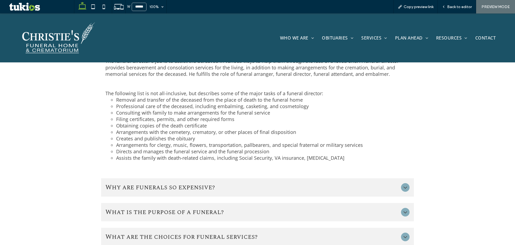
click at [328, 191] on div "Why are funerals so expensive?" at bounding box center [257, 187] width 313 height 18
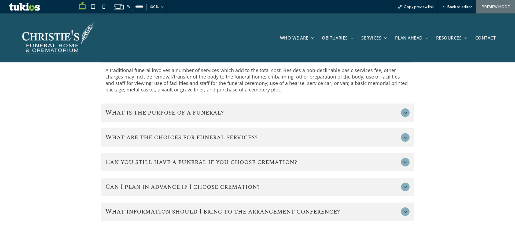
scroll to position [268, 0]
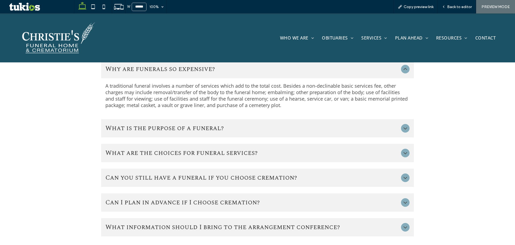
click at [336, 130] on span "What is the purpose of a funeral?" at bounding box center [252, 128] width 294 height 10
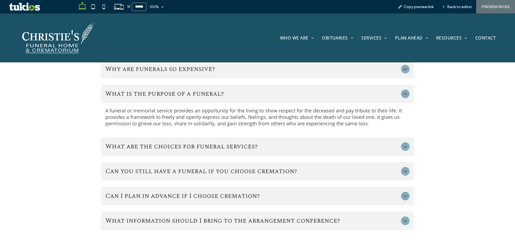
click at [337, 149] on span "What are the choices for funeral services?" at bounding box center [252, 146] width 294 height 10
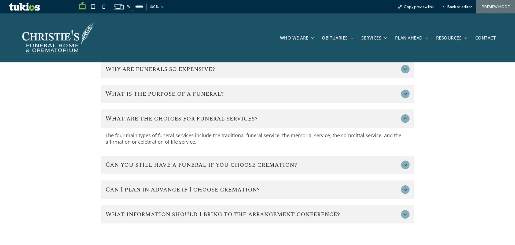
click at [334, 167] on span "Can you still have a funeral if you choose cremation?" at bounding box center [252, 165] width 294 height 10
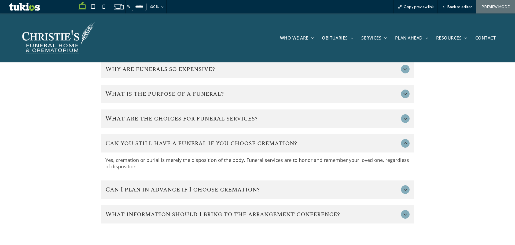
click at [332, 183] on div "Can I plan in advance if I choose cremation?" at bounding box center [257, 189] width 313 height 18
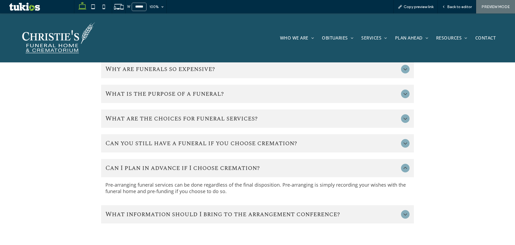
click at [338, 199] on ul "What services do funeral directors perform? The funeral director's job is to as…" at bounding box center [257, 129] width 313 height 188
click at [338, 210] on span "What information should I bring to the arrangement conference?" at bounding box center [252, 214] width 294 height 10
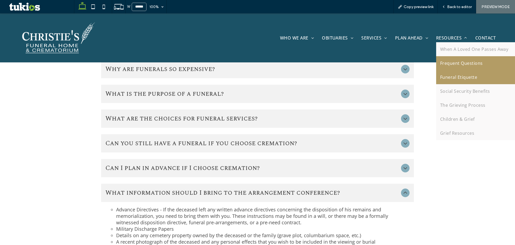
click at [458, 80] on link "Funeral Etiquette" at bounding box center [476, 77] width 80 height 14
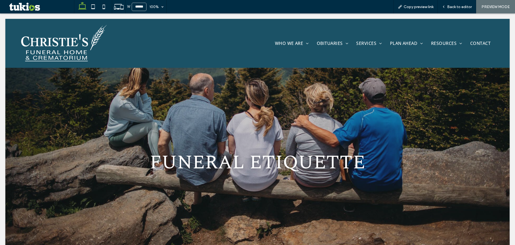
scroll to position [0, 0]
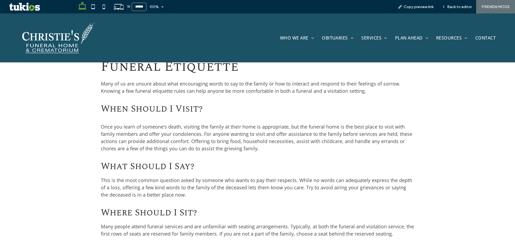
scroll to position [161, 0]
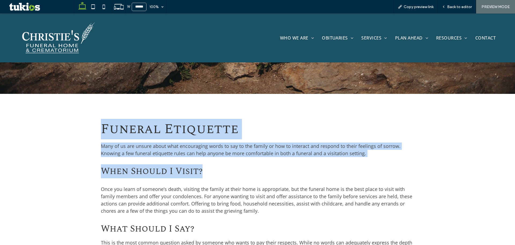
drag, startPoint x: 114, startPoint y: 132, endPoint x: 352, endPoint y: 165, distance: 240.7
click at [357, 164] on h3 "When Should I Visit?" at bounding box center [257, 171] width 313 height 14
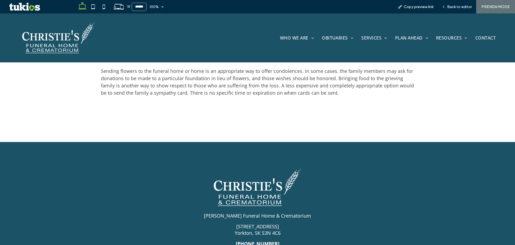
scroll to position [322, 0]
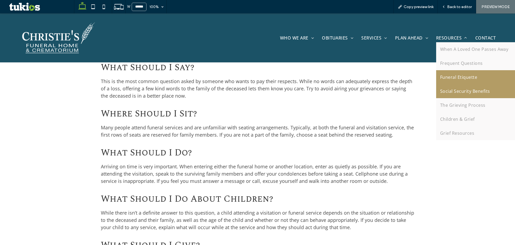
click at [457, 91] on span "Social Security Benefits" at bounding box center [465, 91] width 50 height 6
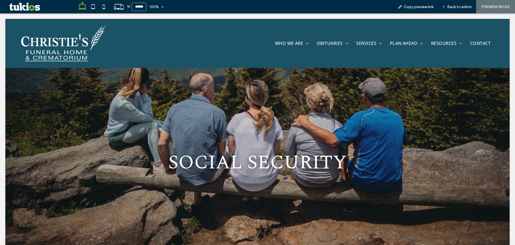
scroll to position [0, 0]
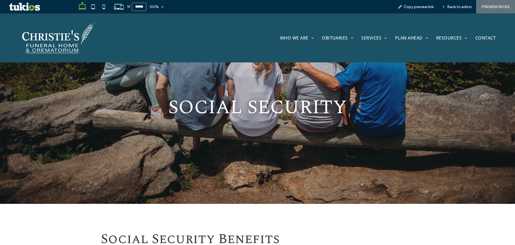
scroll to position [54, 0]
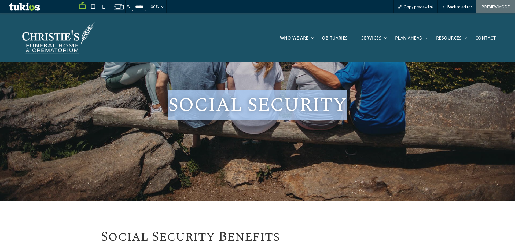
drag, startPoint x: 155, startPoint y: 111, endPoint x: 358, endPoint y: 120, distance: 203.1
click at [359, 119] on div "SOCIAL SECURITY" at bounding box center [257, 105] width 301 height 38
click at [319, 131] on div "SOCIAL SECURITY" at bounding box center [258, 105] width 322 height 192
click at [290, 141] on div "SOCIAL SECURITY" at bounding box center [258, 105] width 322 height 192
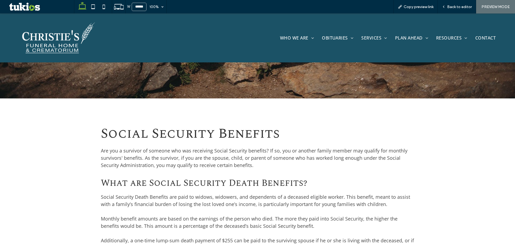
scroll to position [161, 0]
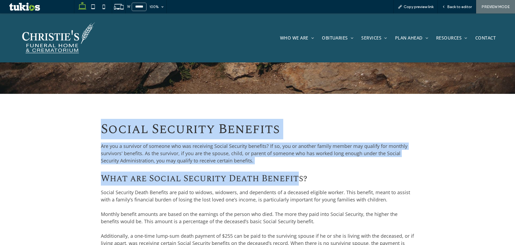
drag, startPoint x: 260, startPoint y: 163, endPoint x: 297, endPoint y: 172, distance: 37.5
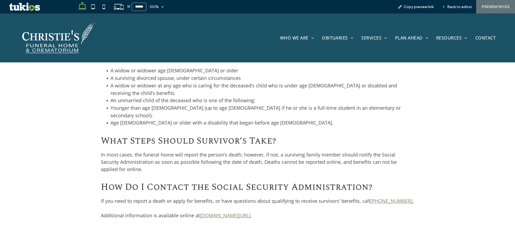
scroll to position [376, 0]
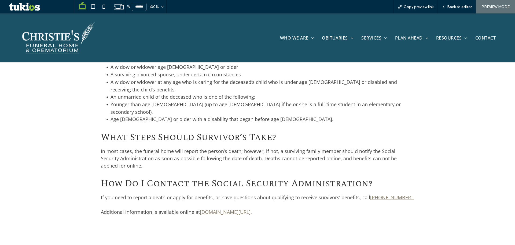
drag, startPoint x: 229, startPoint y: 194, endPoint x: 299, endPoint y: 185, distance: 70.8
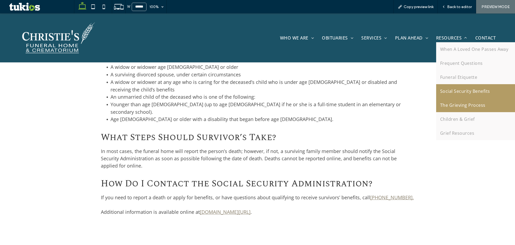
click at [465, 108] on link "The Grieving Process" at bounding box center [476, 105] width 80 height 14
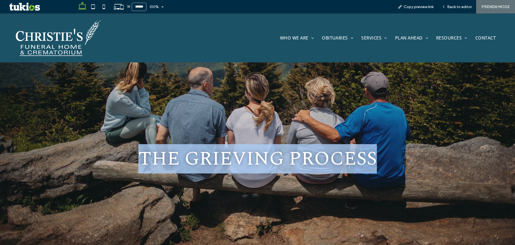
drag, startPoint x: 121, startPoint y: 154, endPoint x: 400, endPoint y: 161, distance: 279.5
click at [400, 161] on h1 "THE GRIEVING PROCESS" at bounding box center [257, 158] width 293 height 29
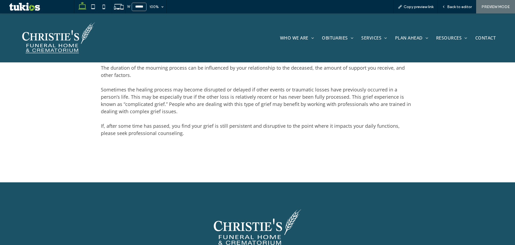
scroll to position [564, 0]
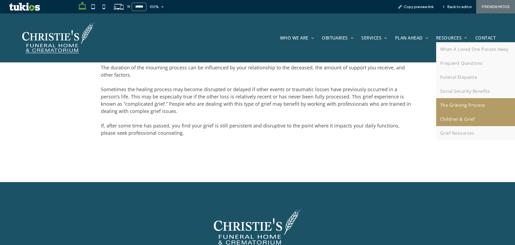
drag, startPoint x: 465, startPoint y: 120, endPoint x: 465, endPoint y: 133, distance: 13.7
click at [465, 120] on span "Children & Grief" at bounding box center [457, 119] width 35 height 6
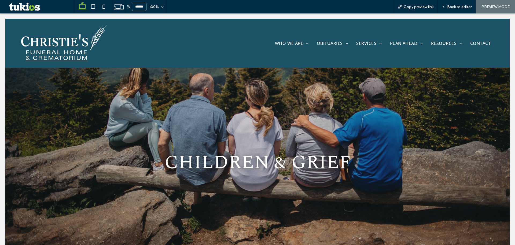
scroll to position [0, 0]
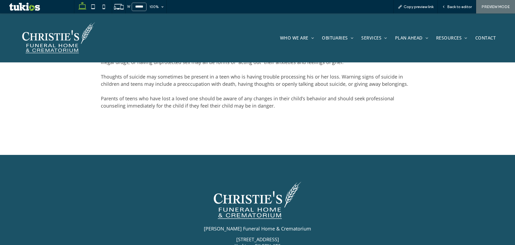
scroll to position [590, 0]
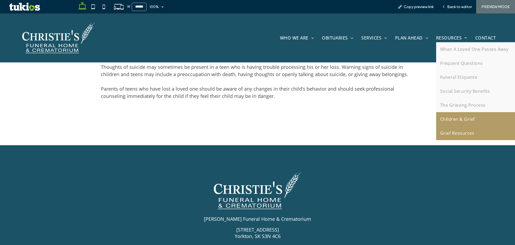
click at [452, 134] on span "Grief Resources" at bounding box center [457, 133] width 34 height 6
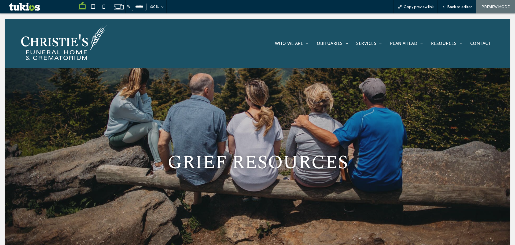
scroll to position [0, 0]
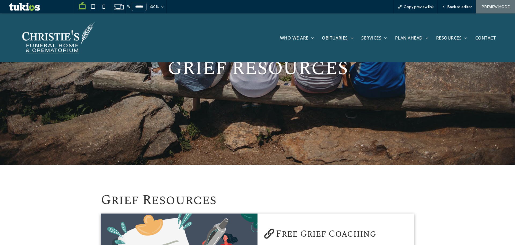
scroll to position [134, 0]
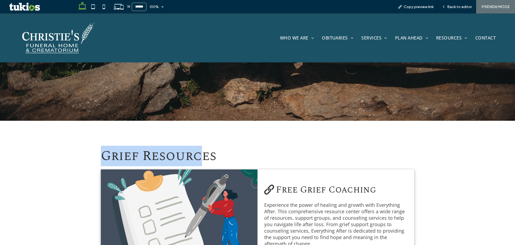
drag, startPoint x: 70, startPoint y: 141, endPoint x: 202, endPoint y: 155, distance: 133.0
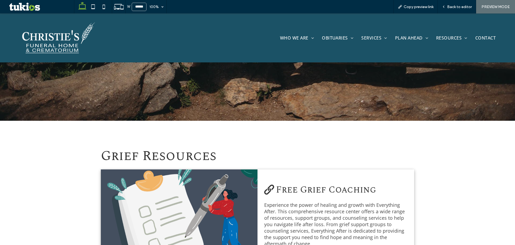
click at [235, 152] on h2 "Grief Resources" at bounding box center [257, 155] width 313 height 20
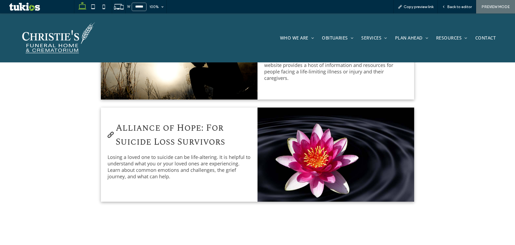
scroll to position [1020, 0]
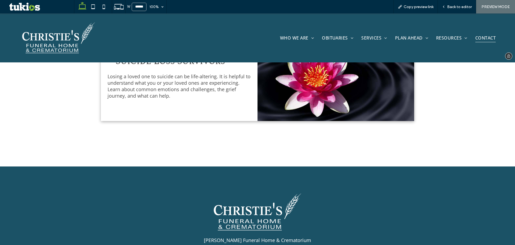
drag, startPoint x: 484, startPoint y: 37, endPoint x: 485, endPoint y: 52, distance: 14.8
click at [484, 37] on span "CONTACT" at bounding box center [486, 38] width 20 height 8
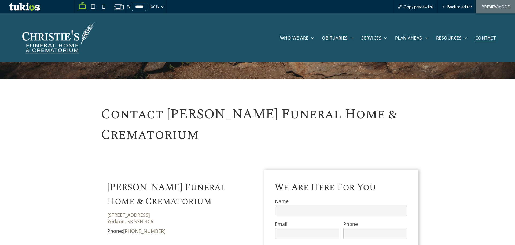
scroll to position [242, 0]
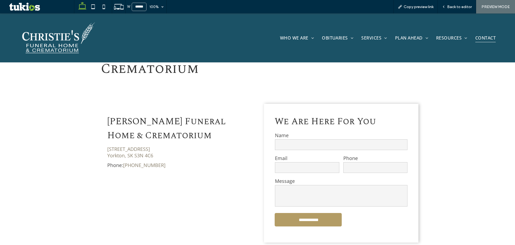
click at [302, 142] on input "text" at bounding box center [341, 144] width 133 height 11
type input "*"
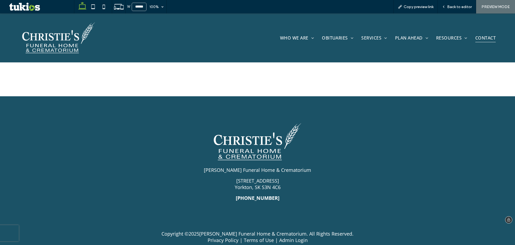
scroll to position [436, 0]
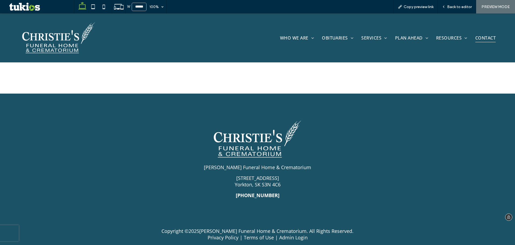
type textarea "**"
click at [91, 9] on icon at bounding box center [93, 6] width 11 height 11
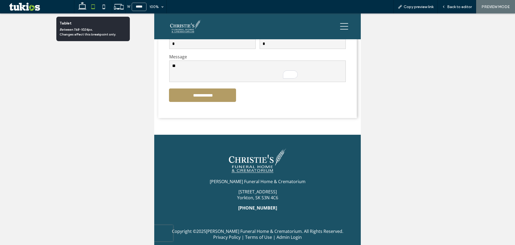
type input "*****"
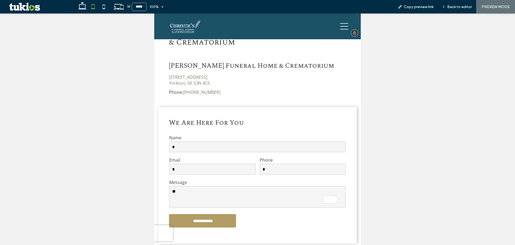
scroll to position [119, 0]
click at [188, 31] on img at bounding box center [186, 26] width 32 height 14
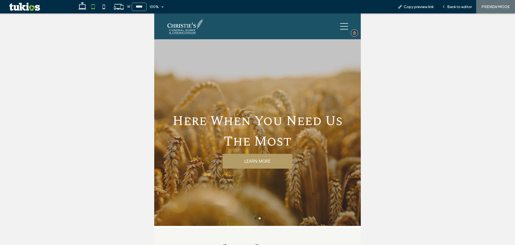
click at [340, 25] on icon at bounding box center [344, 26] width 8 height 8
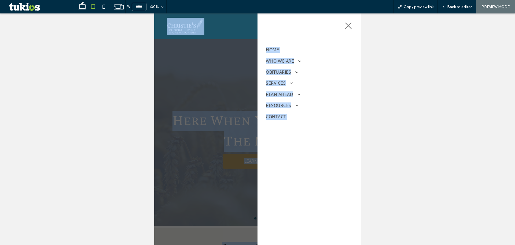
click at [327, 157] on div "HOME WHO WE ARE About Us Our Location Testimonials What Makes Us Different OBIT…" at bounding box center [309, 106] width 95 height 132
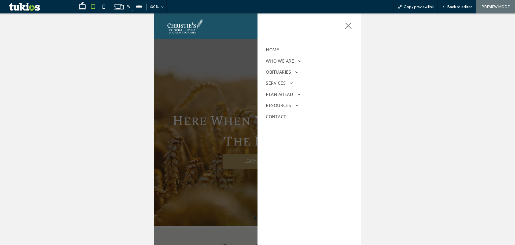
click at [346, 23] on icon at bounding box center [349, 26] width 8 height 8
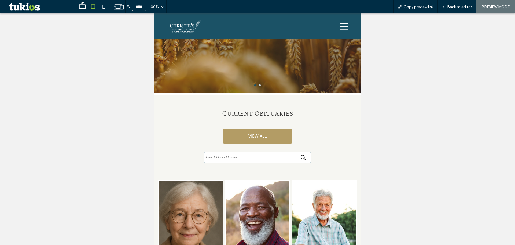
scroll to position [134, 0]
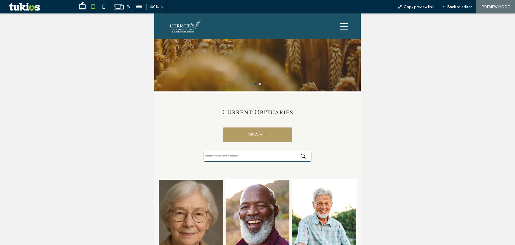
click at [259, 83] on button "go to slide 2" at bounding box center [260, 84] width 2 height 2
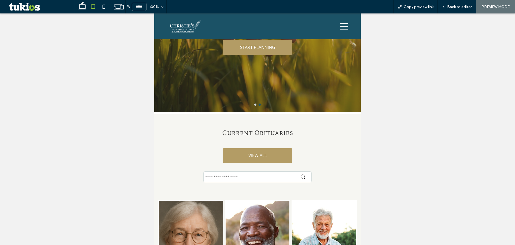
scroll to position [27, 0]
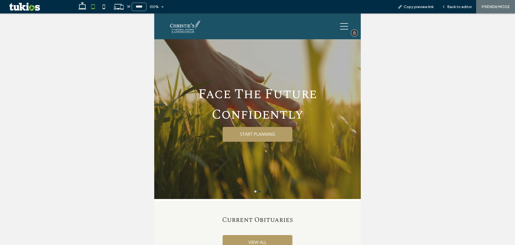
click at [341, 29] on icon at bounding box center [344, 26] width 8 height 6
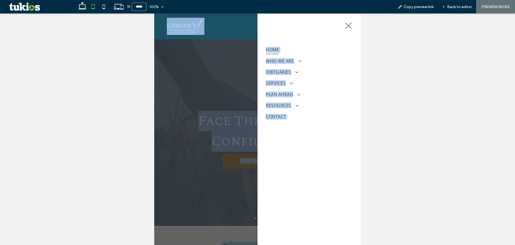
click at [346, 28] on icon at bounding box center [349, 26] width 8 height 8
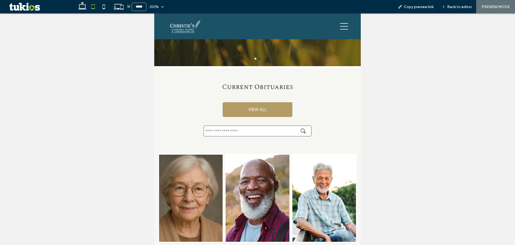
scroll to position [161, 0]
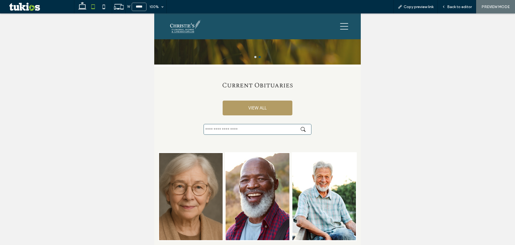
click at [232, 131] on input "text" at bounding box center [258, 129] width 108 height 11
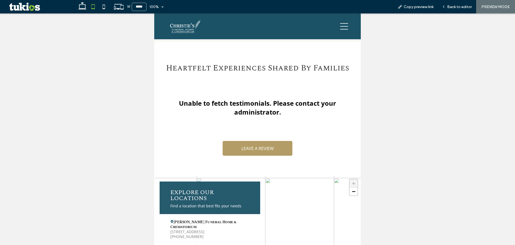
scroll to position [939, 0]
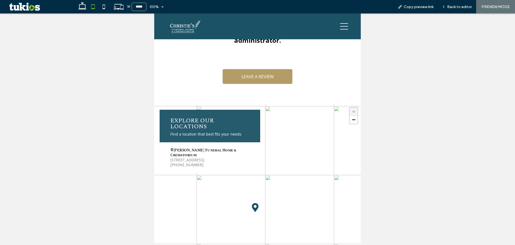
type input "***"
click at [223, 157] on span "121 Palliser Way, Yorkton, SK S3N 4C6, Canada" at bounding box center [209, 159] width 79 height 5
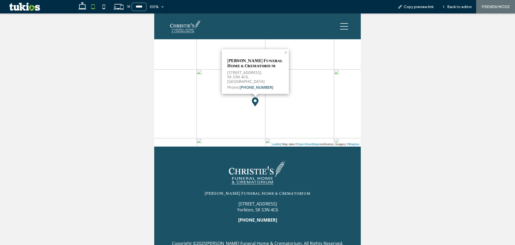
scroll to position [1143, 0]
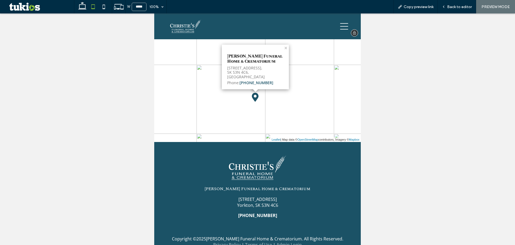
click at [340, 26] on icon at bounding box center [344, 26] width 8 height 8
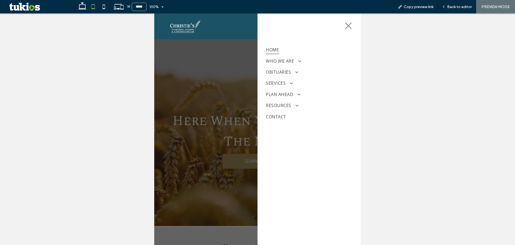
scroll to position [0, 0]
click at [298, 63] on span "WHO WE ARE" at bounding box center [283, 61] width 35 height 8
click at [280, 72] on span "About Us" at bounding box center [277, 70] width 16 height 5
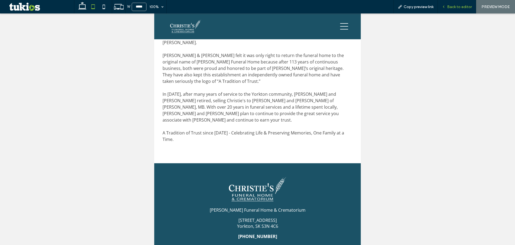
click at [451, 5] on span "Back to editor" at bounding box center [459, 7] width 25 height 5
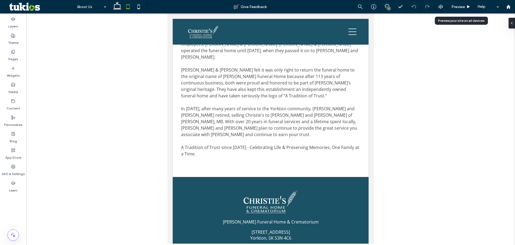
scroll to position [301, 0]
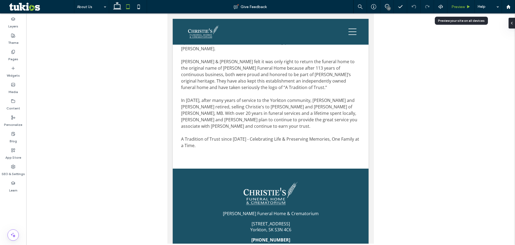
click at [460, 3] on div "Preview" at bounding box center [461, 6] width 27 height 13
click at [463, 7] on span "Preview" at bounding box center [458, 7] width 13 height 5
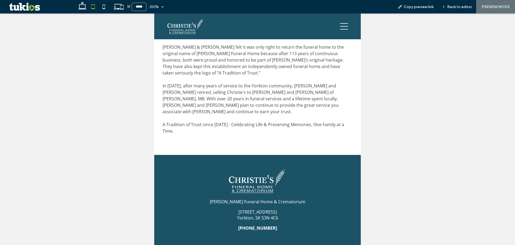
scroll to position [293, 0]
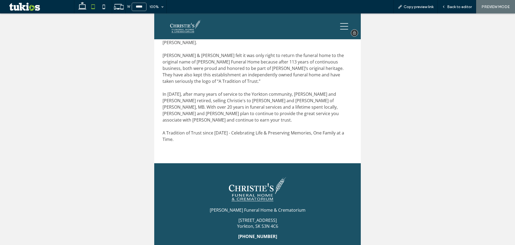
click at [341, 27] on icon at bounding box center [344, 26] width 8 height 8
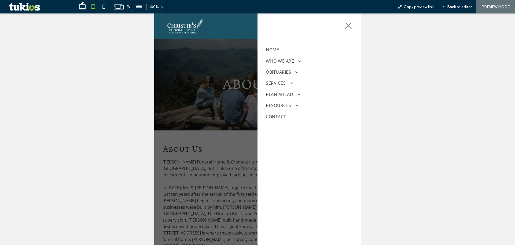
click at [295, 61] on span at bounding box center [298, 60] width 8 height 5
click at [283, 77] on link "Our Location" at bounding box center [309, 79] width 86 height 9
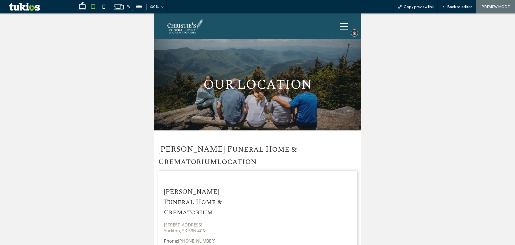
click at [338, 31] on div "HOME WHO WE ARE About Us Our Location Testimonials What Makes Us Different OBIT…" at bounding box center [305, 26] width 95 height 26
click at [344, 30] on icon at bounding box center [344, 26] width 8 height 8
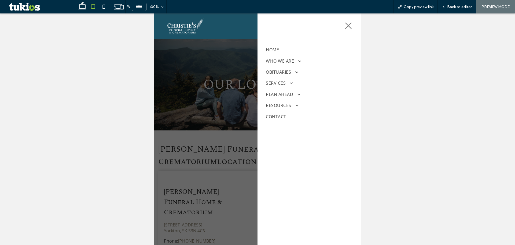
click at [297, 59] on span at bounding box center [298, 60] width 8 height 5
click at [285, 89] on span "Testimonials" at bounding box center [279, 89] width 21 height 5
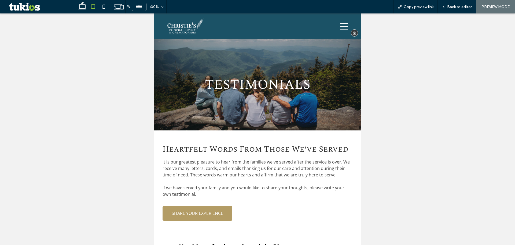
click at [342, 25] on icon at bounding box center [344, 26] width 8 height 8
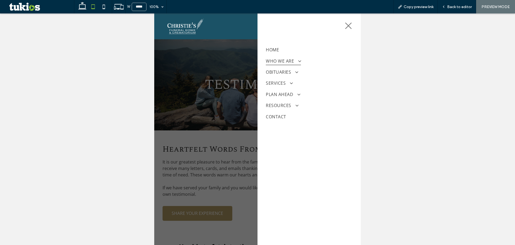
click at [299, 57] on span "WHO WE ARE" at bounding box center [283, 61] width 35 height 8
click at [278, 97] on span "What Makes Us Different" at bounding box center [290, 98] width 42 height 5
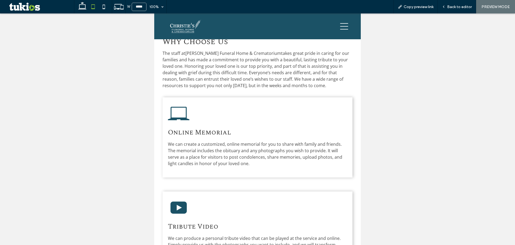
scroll to position [75, 0]
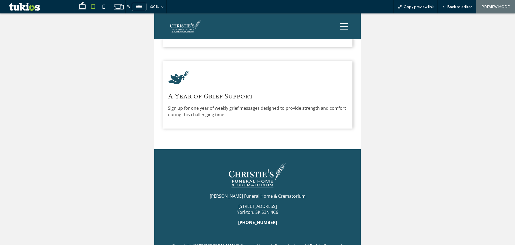
scroll to position [517, 0]
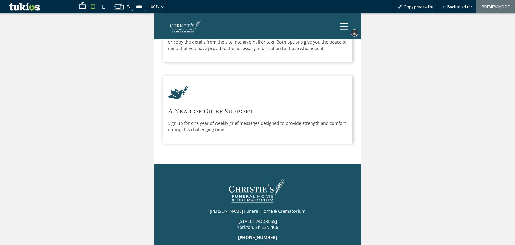
click at [341, 23] on icon at bounding box center [344, 26] width 8 height 6
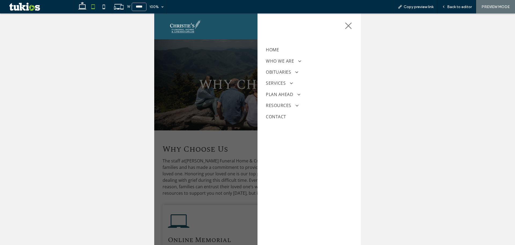
scroll to position [0, 0]
click at [287, 59] on span "WHO WE ARE" at bounding box center [283, 61] width 35 height 8
click at [290, 111] on span "OBITUARIES" at bounding box center [282, 108] width 32 height 8
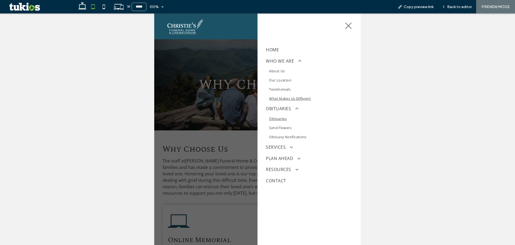
click at [284, 118] on span "Obituaries" at bounding box center [278, 118] width 18 height 5
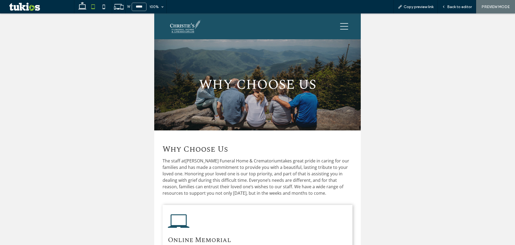
scroll to position [517, 0]
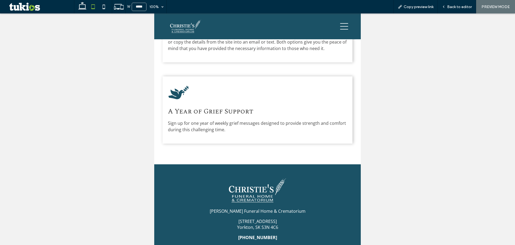
click at [110, 117] on div at bounding box center [257, 128] width 515 height 231
click at [103, 7] on use at bounding box center [104, 7] width 2 height 4
type input "*****"
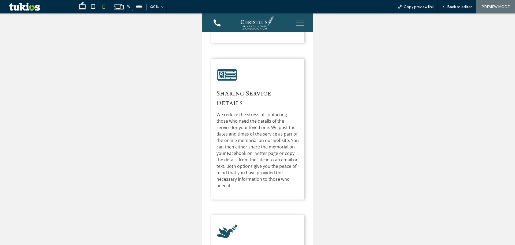
click at [73, 104] on div at bounding box center [257, 128] width 515 height 231
